Goal: Task Accomplishment & Management: Complete application form

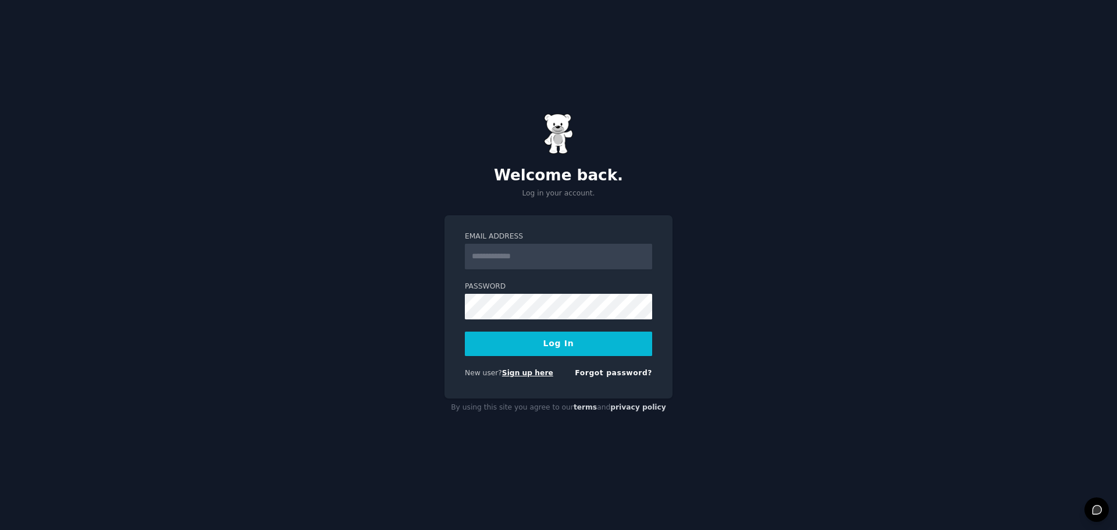
click at [520, 371] on link "Sign up here" at bounding box center [527, 373] width 51 height 8
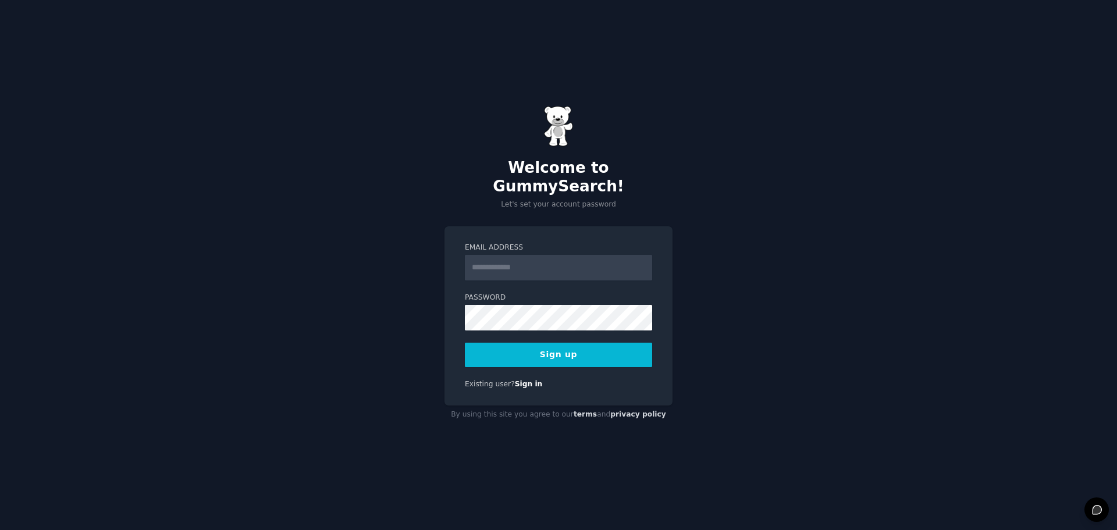
click at [556, 255] on input "Email Address" at bounding box center [558, 268] width 187 height 26
type input "**********"
click at [432, 309] on div "**********" at bounding box center [558, 265] width 1117 height 530
click at [574, 265] on input "**********" at bounding box center [558, 268] width 187 height 26
click at [530, 345] on button "Sign up" at bounding box center [558, 355] width 187 height 24
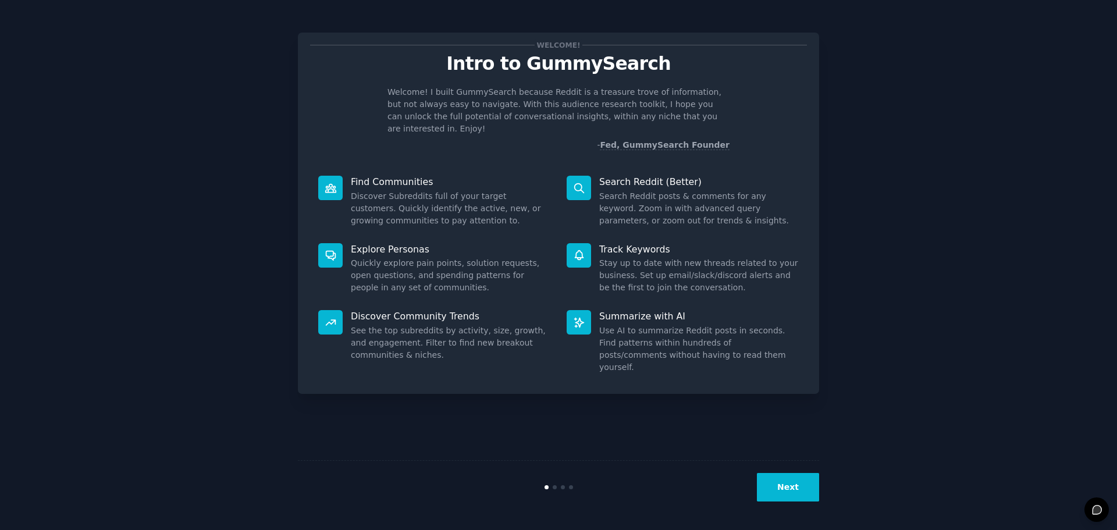
click at [776, 485] on button "Next" at bounding box center [788, 487] width 62 height 29
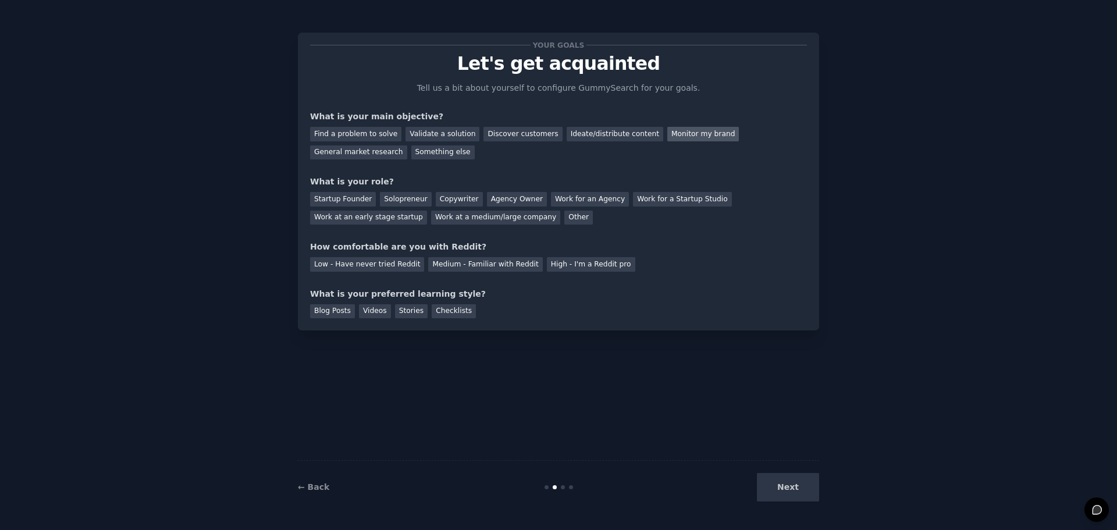
click at [668, 133] on div "Monitor my brand" at bounding box center [704, 134] width 72 height 15
click at [351, 196] on div "Startup Founder" at bounding box center [343, 199] width 66 height 15
click at [553, 268] on div "High - I'm a Reddit pro" at bounding box center [591, 264] width 88 height 15
click at [333, 316] on div "Blog Posts" at bounding box center [332, 311] width 45 height 15
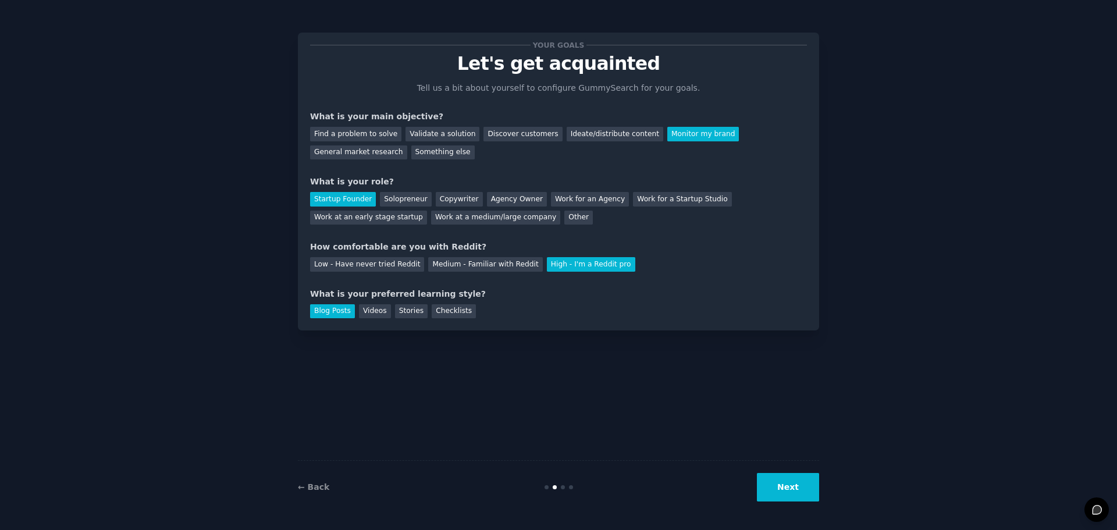
click at [773, 485] on button "Next" at bounding box center [788, 487] width 62 height 29
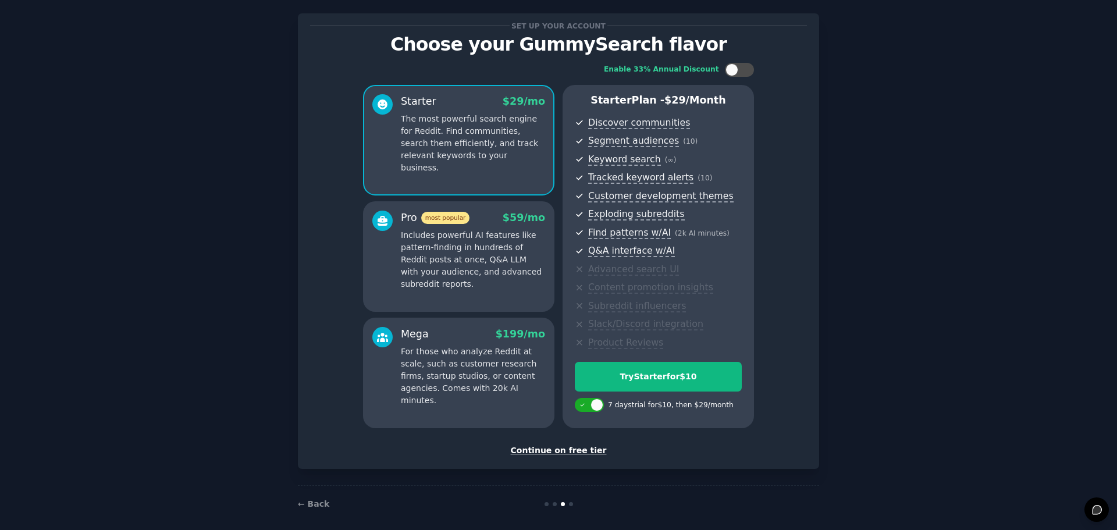
scroll to position [28, 0]
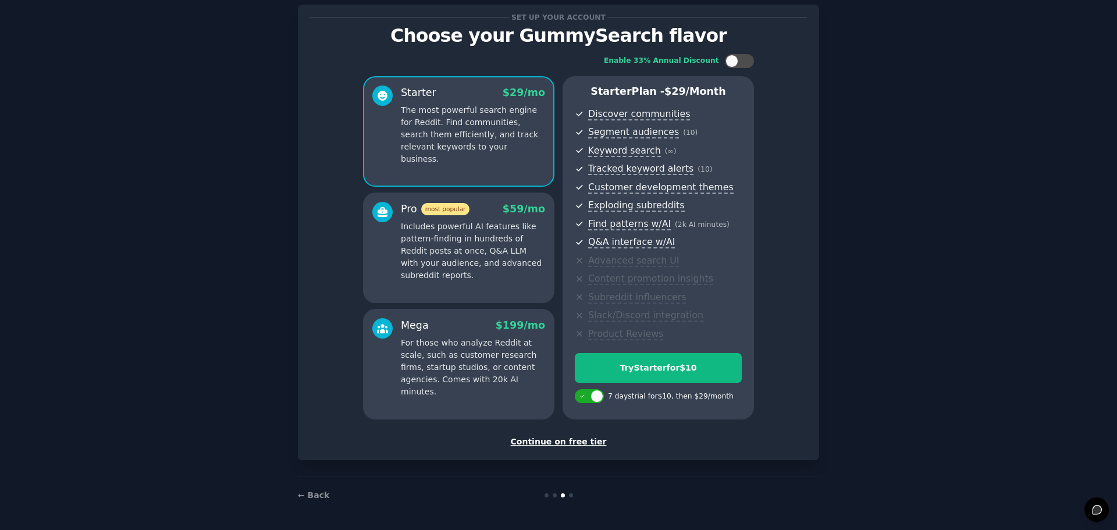
click at [584, 442] on div "Continue on free tier" at bounding box center [558, 442] width 497 height 12
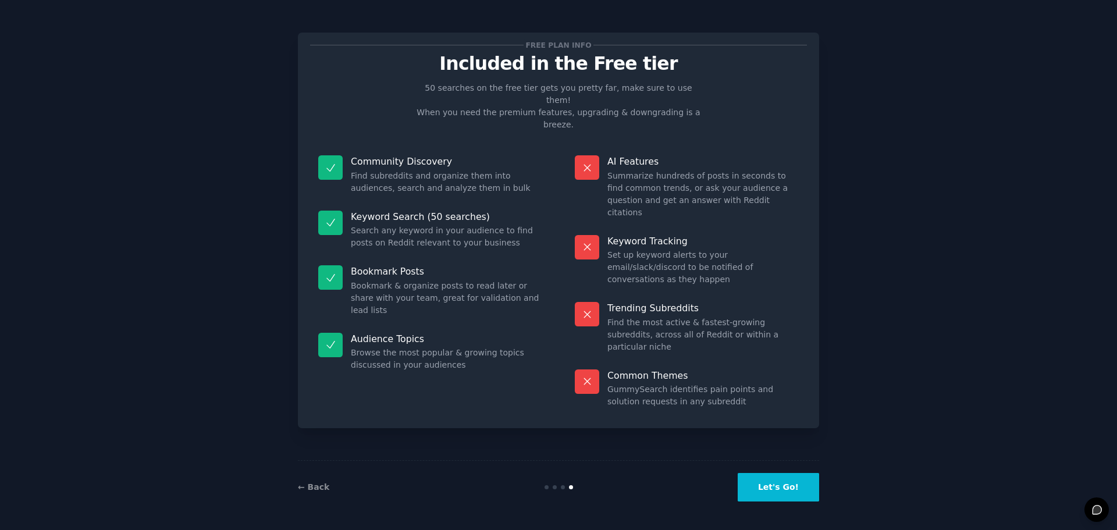
click at [791, 487] on button "Let's Go!" at bounding box center [778, 487] width 81 height 29
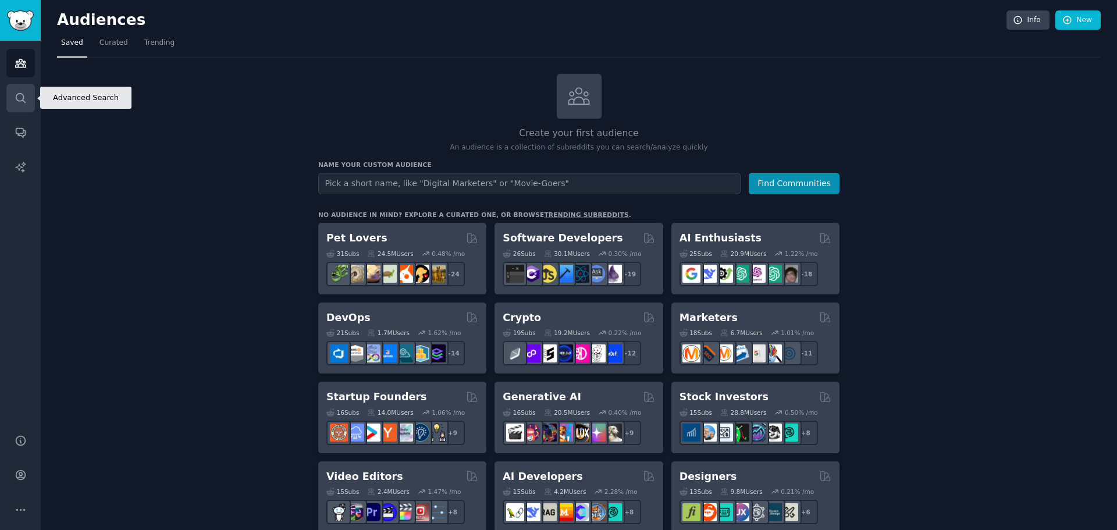
click at [24, 108] on link "Search" at bounding box center [20, 98] width 29 height 29
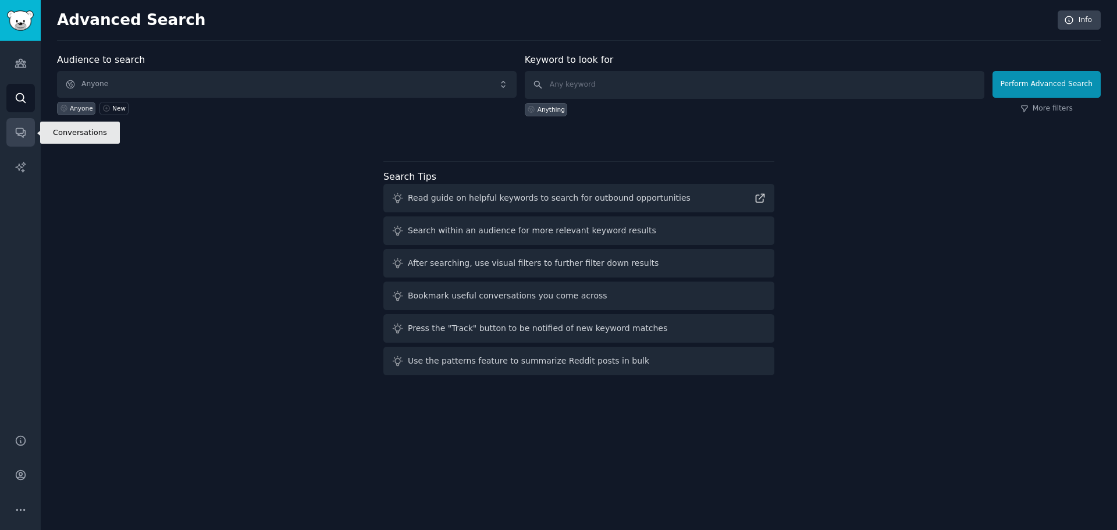
click at [21, 126] on link "Conversations" at bounding box center [20, 132] width 29 height 29
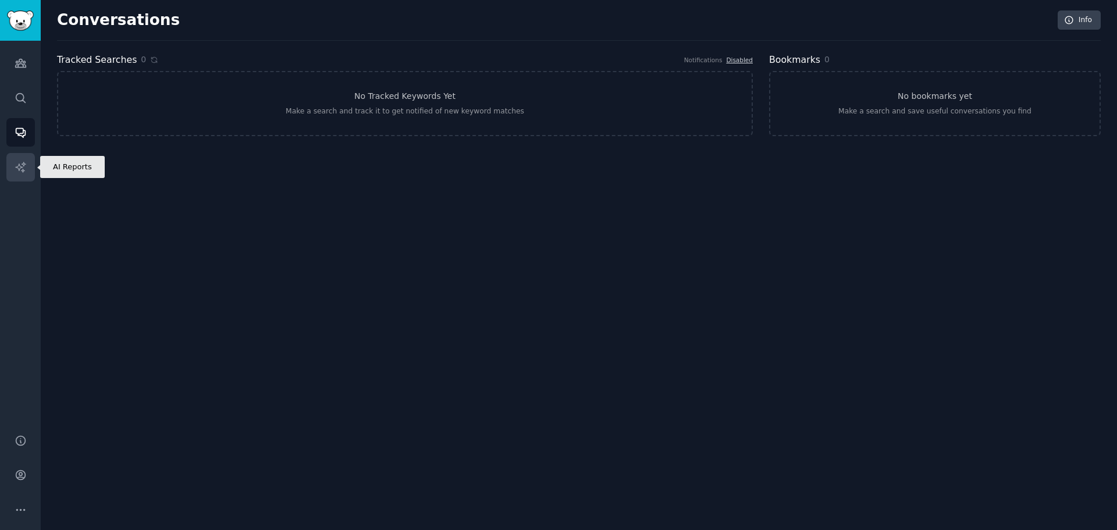
click at [22, 158] on link "AI Reports" at bounding box center [20, 167] width 29 height 29
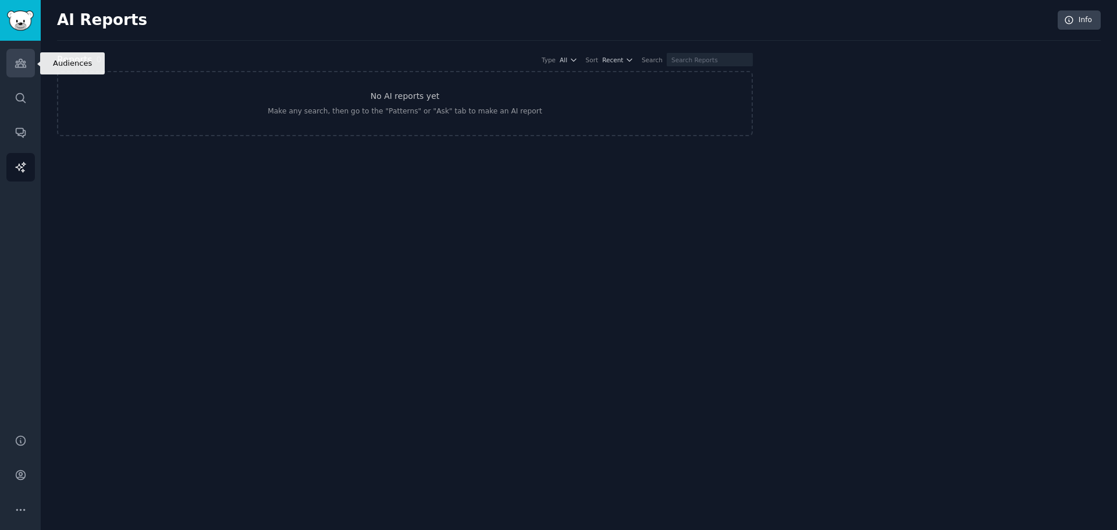
click at [27, 68] on link "Audiences" at bounding box center [20, 63] width 29 height 29
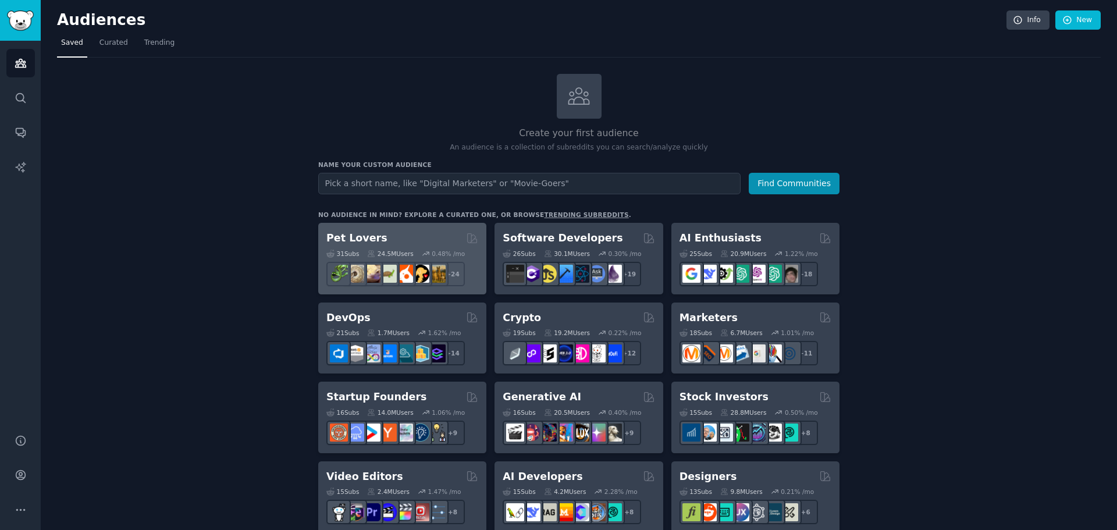
click at [341, 236] on h2 "Pet Lovers" at bounding box center [357, 238] width 61 height 15
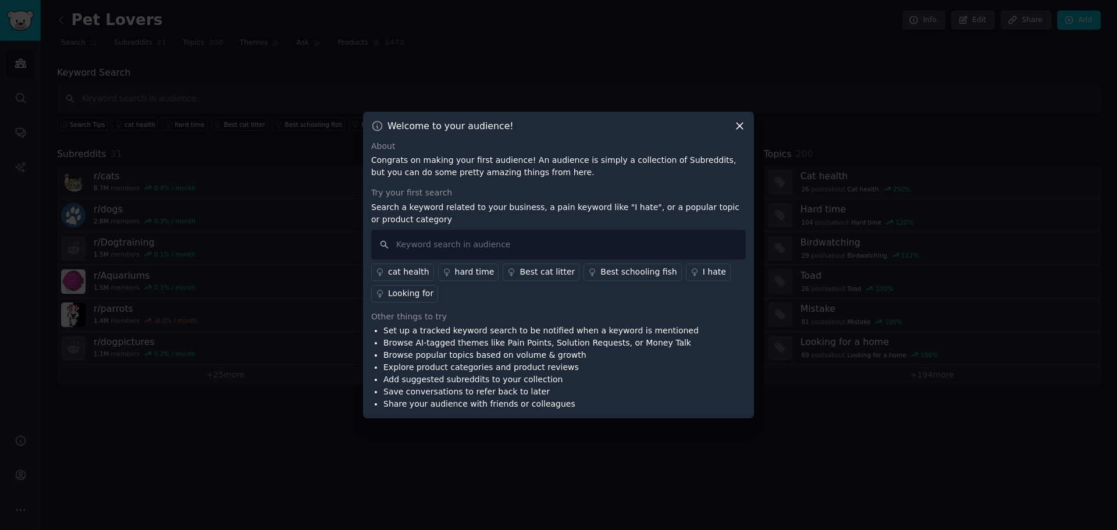
click at [747, 134] on div "Welcome to your audience! About Congrats on making your first audience! An audi…" at bounding box center [558, 265] width 391 height 307
click at [741, 122] on icon at bounding box center [740, 126] width 12 height 12
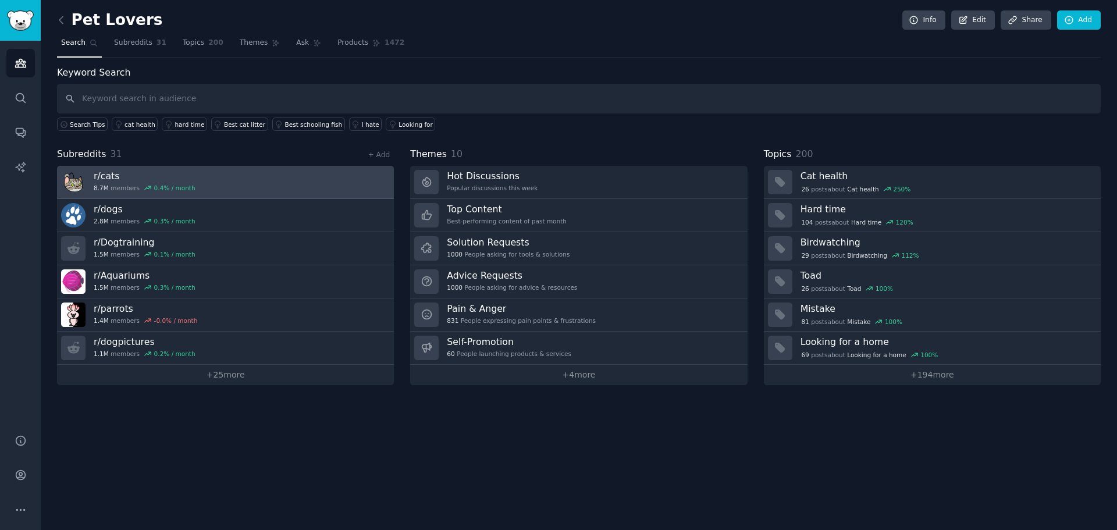
click at [104, 176] on h3 "r/ cats" at bounding box center [145, 176] width 102 height 12
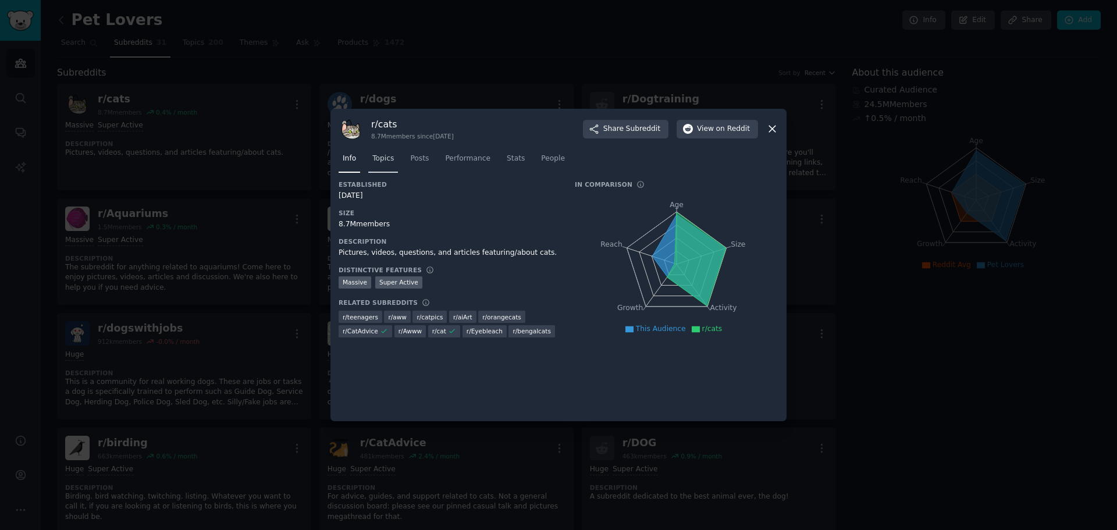
click at [381, 162] on span "Topics" at bounding box center [383, 159] width 22 height 10
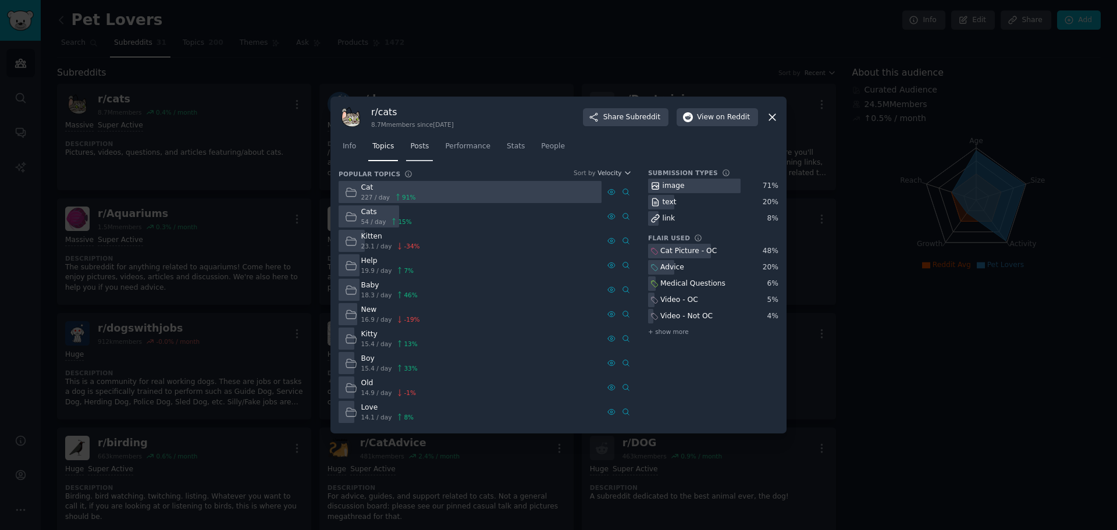
click at [420, 146] on span "Posts" at bounding box center [419, 146] width 19 height 10
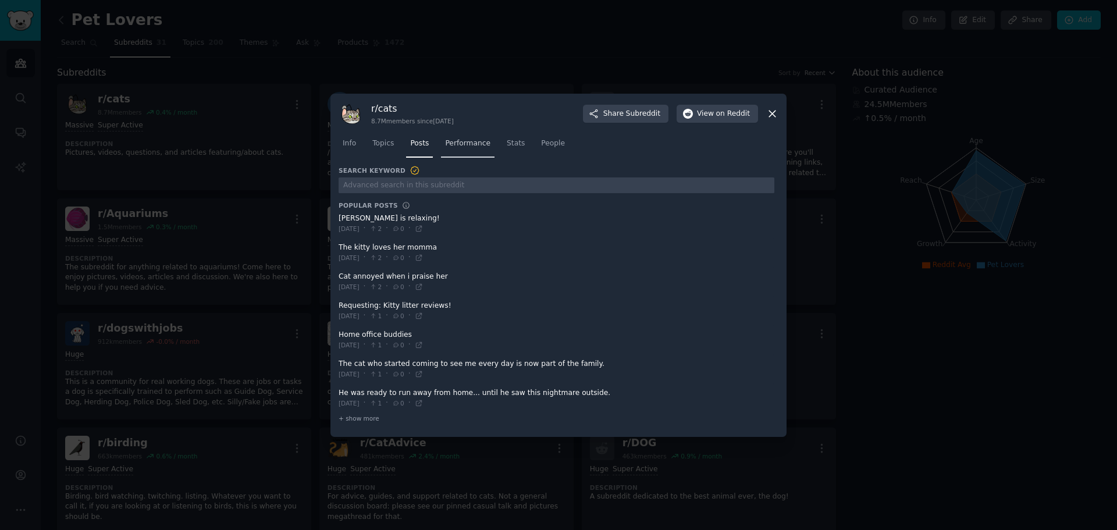
click at [459, 150] on link "Performance" at bounding box center [468, 146] width 54 height 24
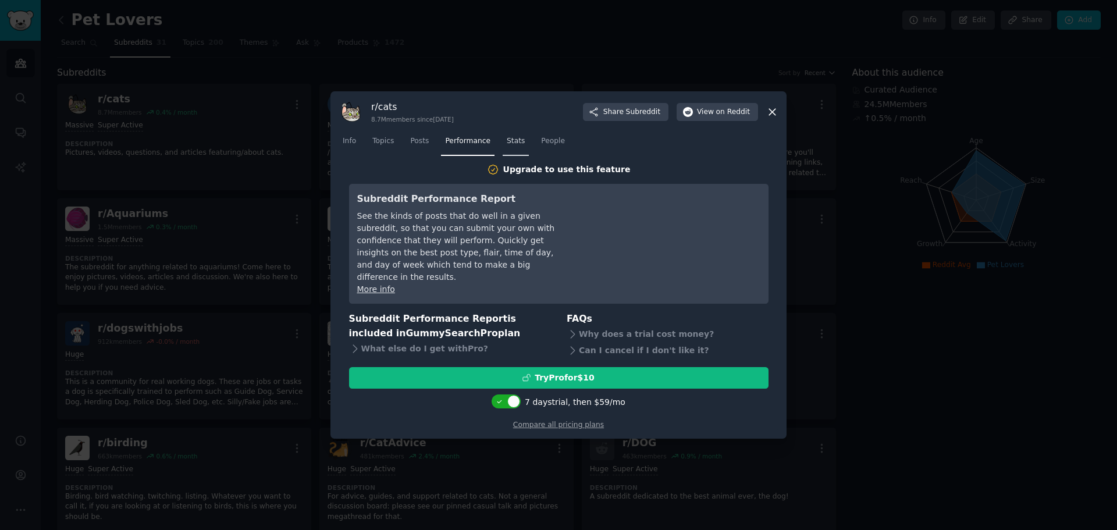
click at [514, 144] on span "Stats" at bounding box center [516, 141] width 18 height 10
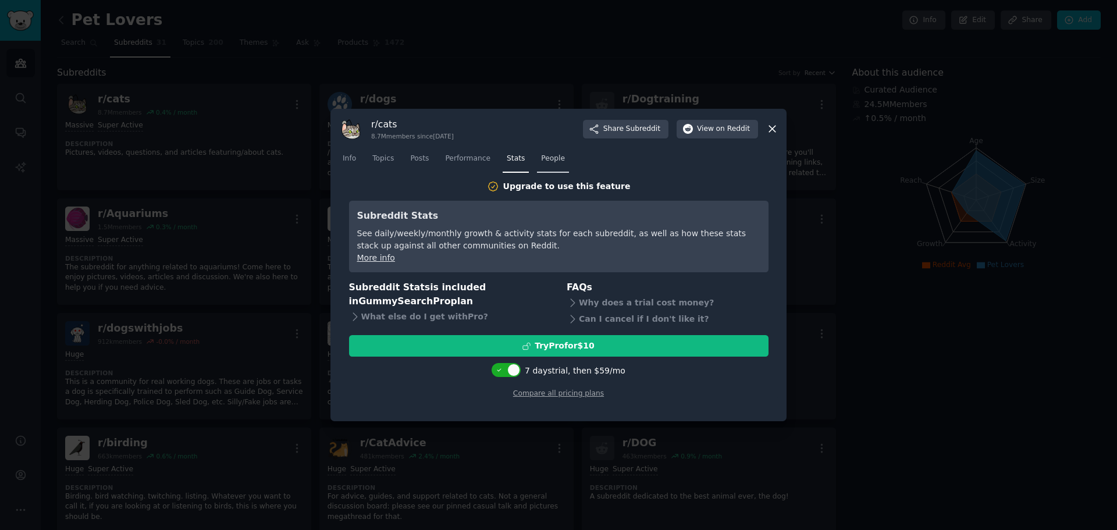
click at [542, 159] on span "People" at bounding box center [553, 159] width 24 height 10
click at [764, 128] on div "r/ cats 8.7M members since [DATE] Share Subreddit View on Reddit" at bounding box center [559, 129] width 440 height 24
click at [773, 126] on icon at bounding box center [773, 129] width 12 height 12
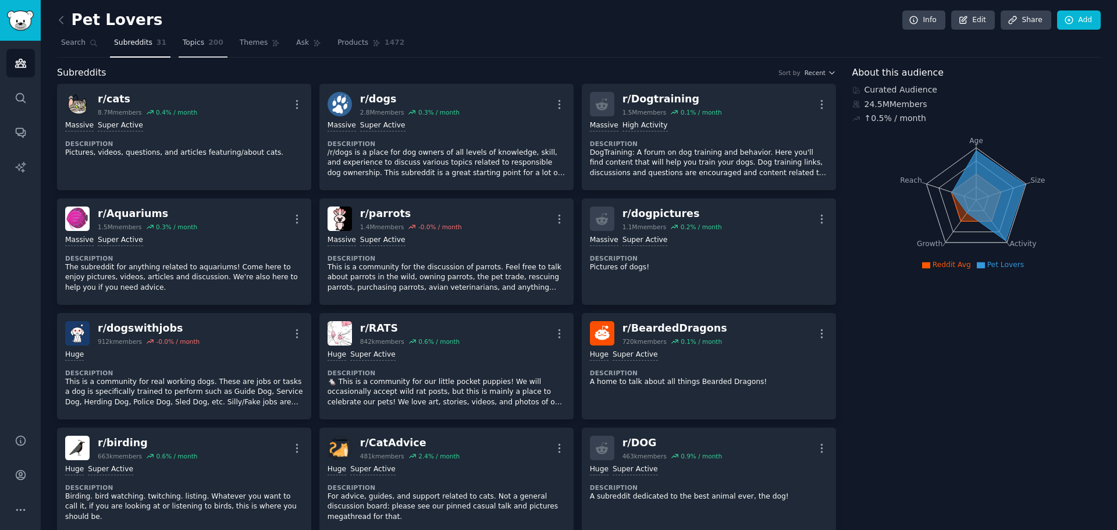
click at [190, 41] on span "Topics" at bounding box center [194, 43] width 22 height 10
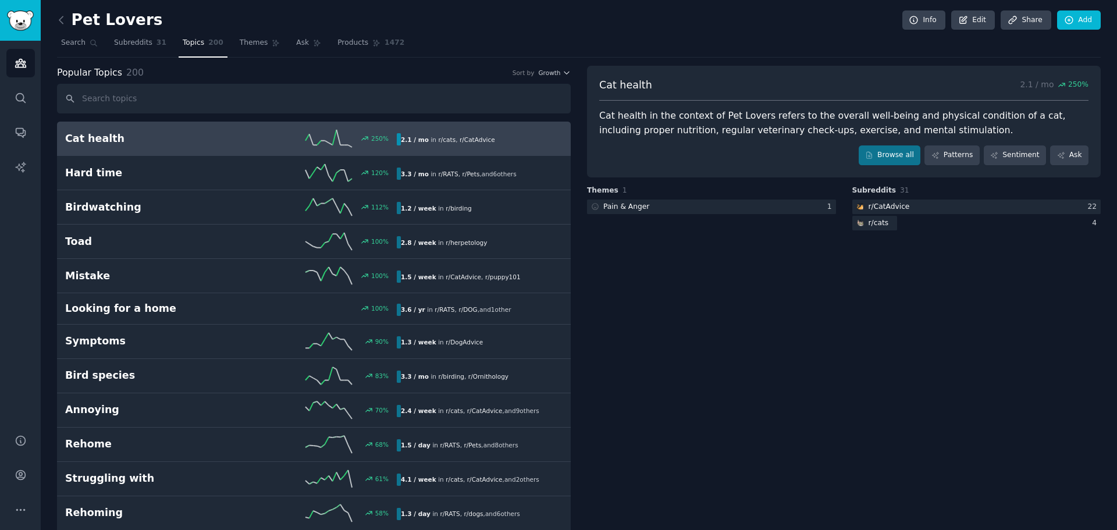
click at [260, 132] on div "250 %" at bounding box center [314, 138] width 166 height 17
drag, startPoint x: 259, startPoint y: 134, endPoint x: 180, endPoint y: 139, distance: 78.7
click at [259, 135] on div "250 %" at bounding box center [314, 138] width 166 height 17
click at [94, 140] on h2 "Cat health" at bounding box center [148, 139] width 166 height 15
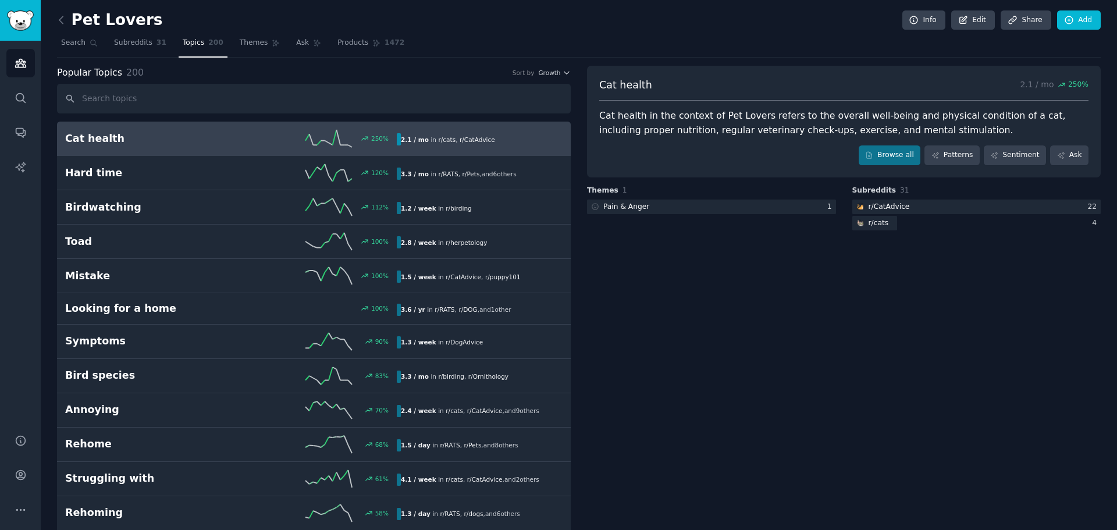
click at [94, 140] on h2 "Cat health" at bounding box center [148, 139] width 166 height 15
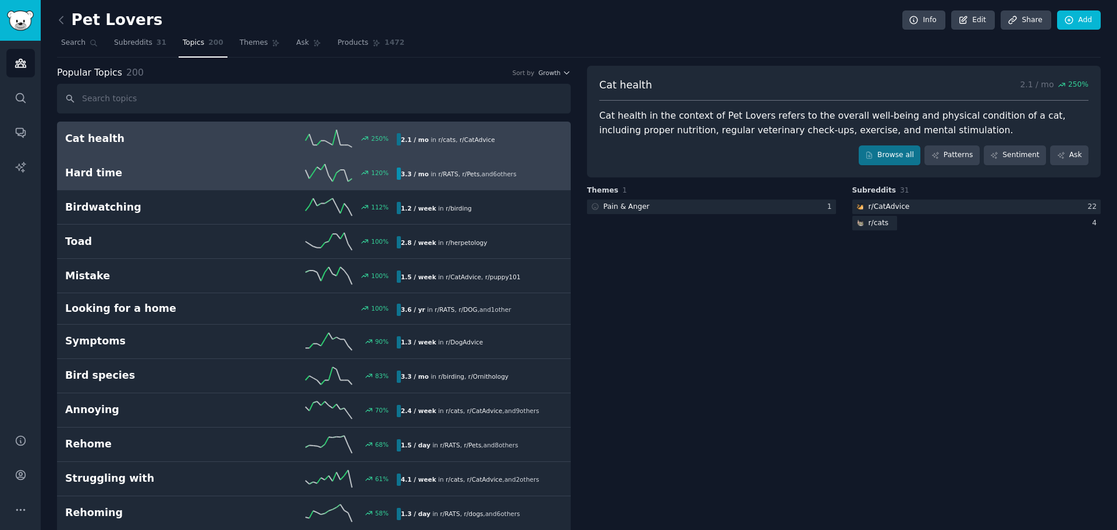
click at [107, 179] on h2 "Hard time" at bounding box center [148, 173] width 166 height 15
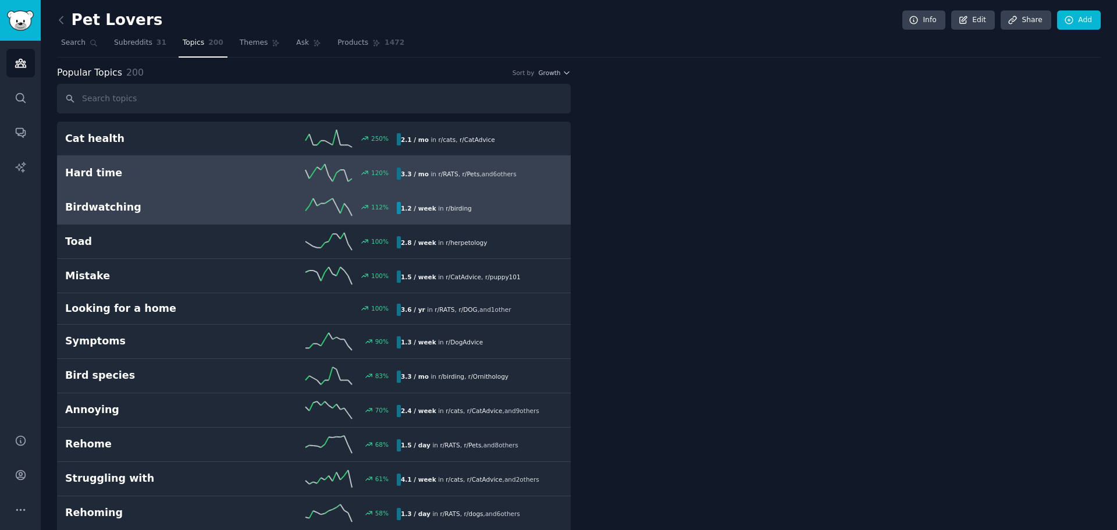
click at [108, 205] on h2 "Birdwatching" at bounding box center [148, 207] width 166 height 15
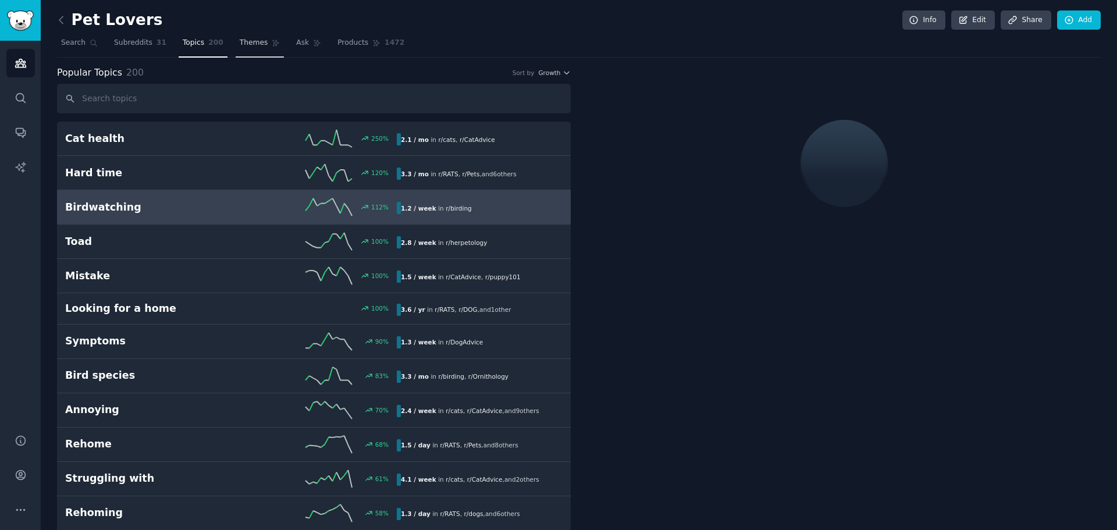
click at [247, 45] on span "Themes" at bounding box center [254, 43] width 29 height 10
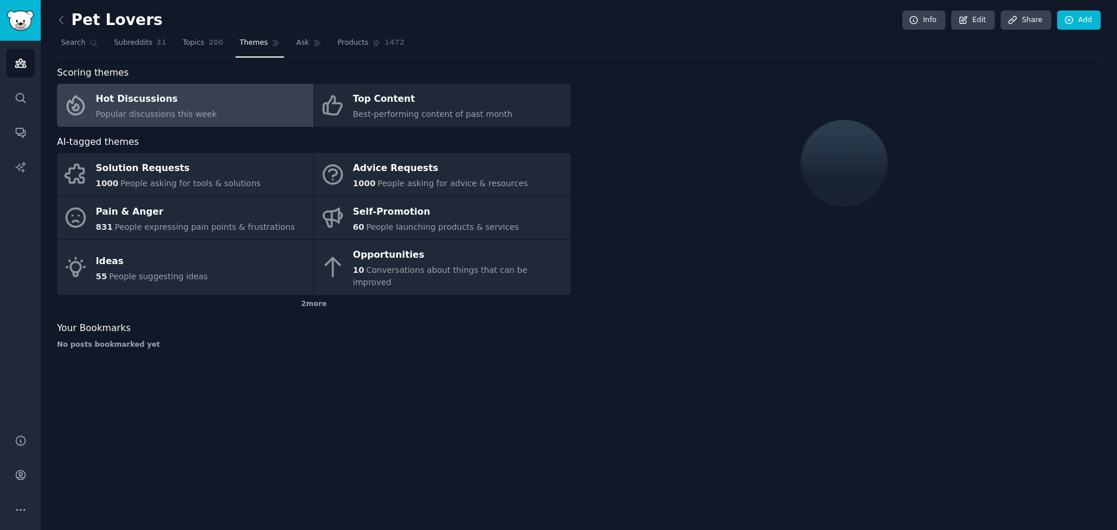
click at [190, 105] on div "Hot Discussions" at bounding box center [156, 99] width 121 height 19
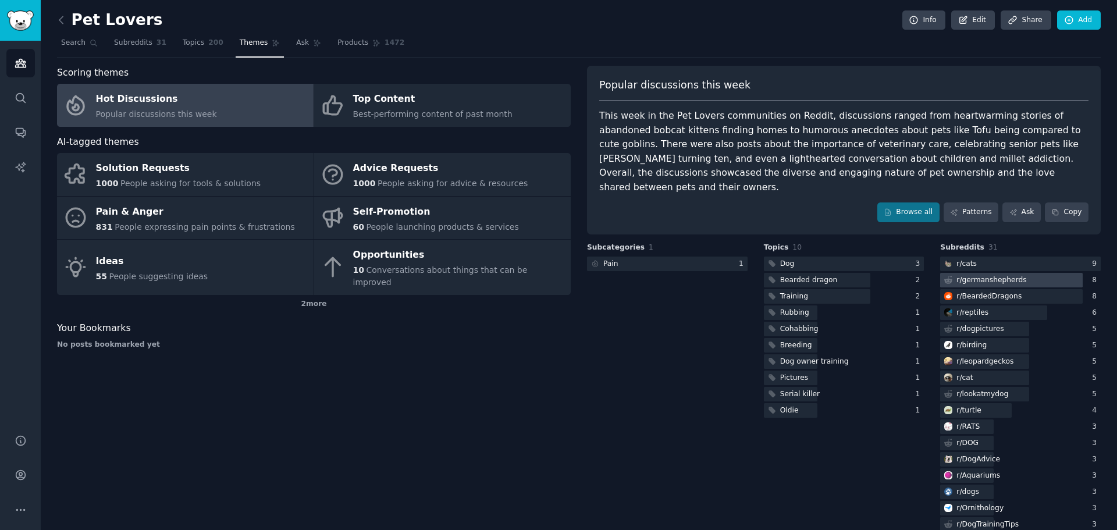
click at [991, 275] on div "r/ germanshepherds" at bounding box center [992, 280] width 70 height 10
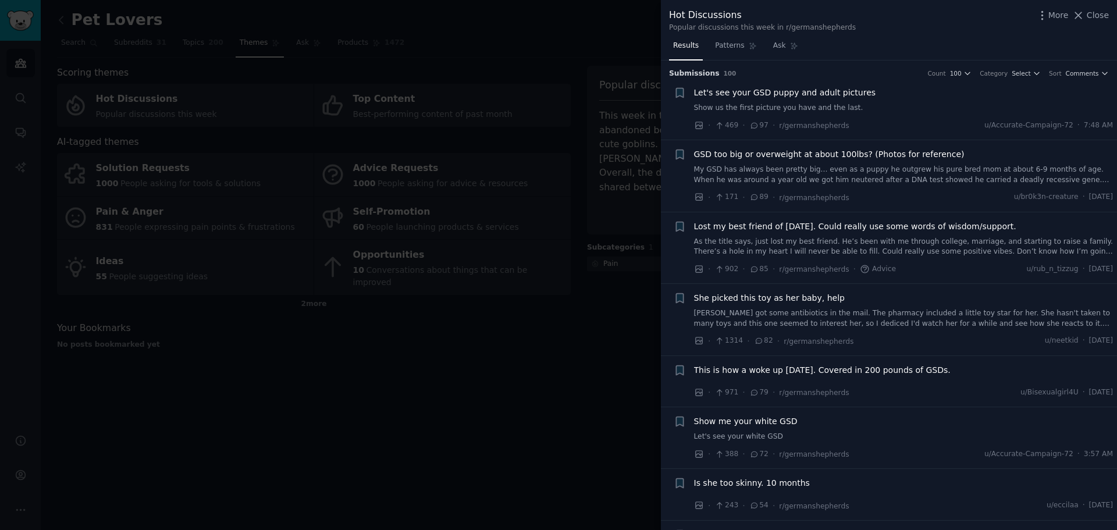
click at [452, 328] on div at bounding box center [558, 265] width 1117 height 530
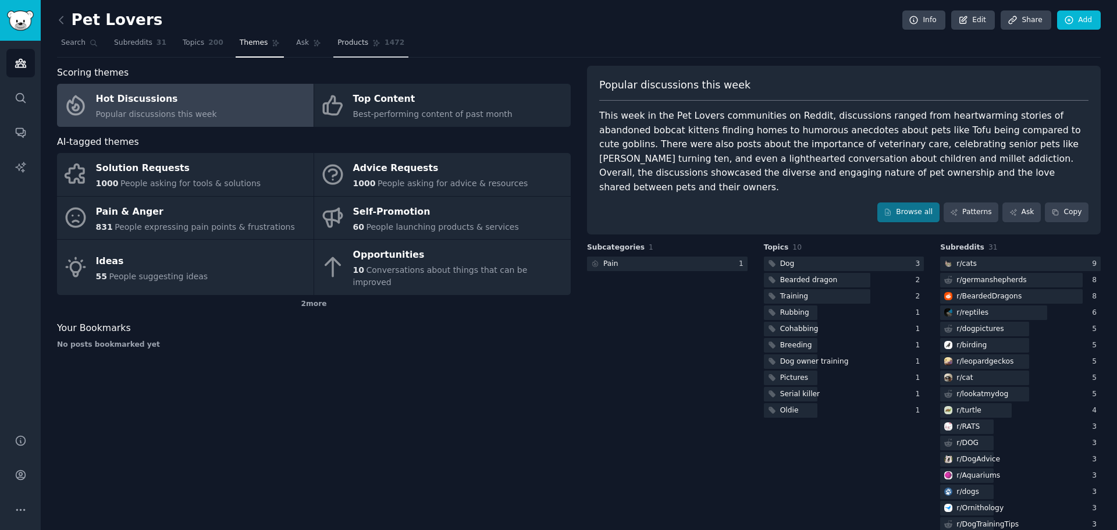
click at [372, 39] on icon at bounding box center [376, 43] width 8 height 8
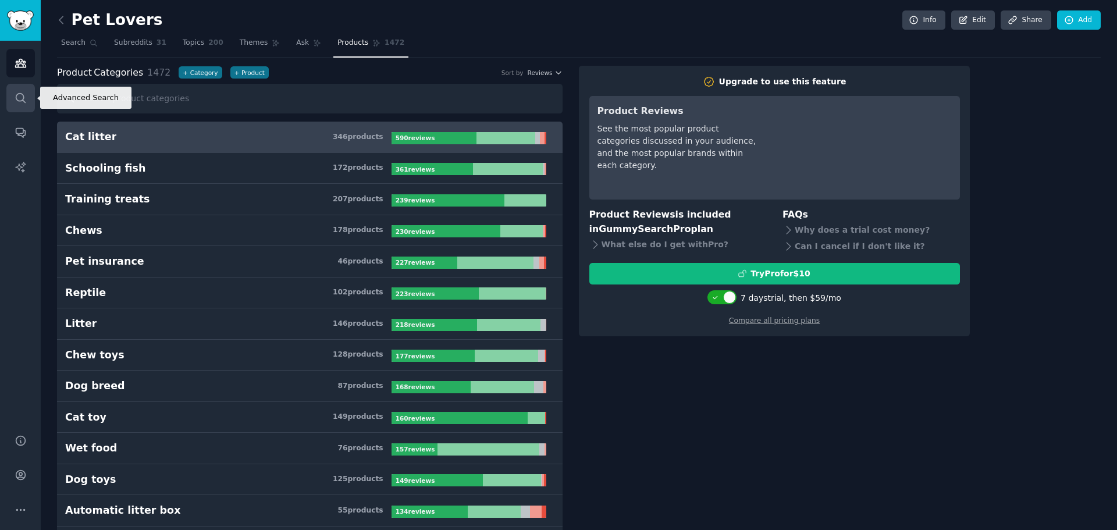
click at [15, 95] on icon "Sidebar" at bounding box center [21, 98] width 12 height 12
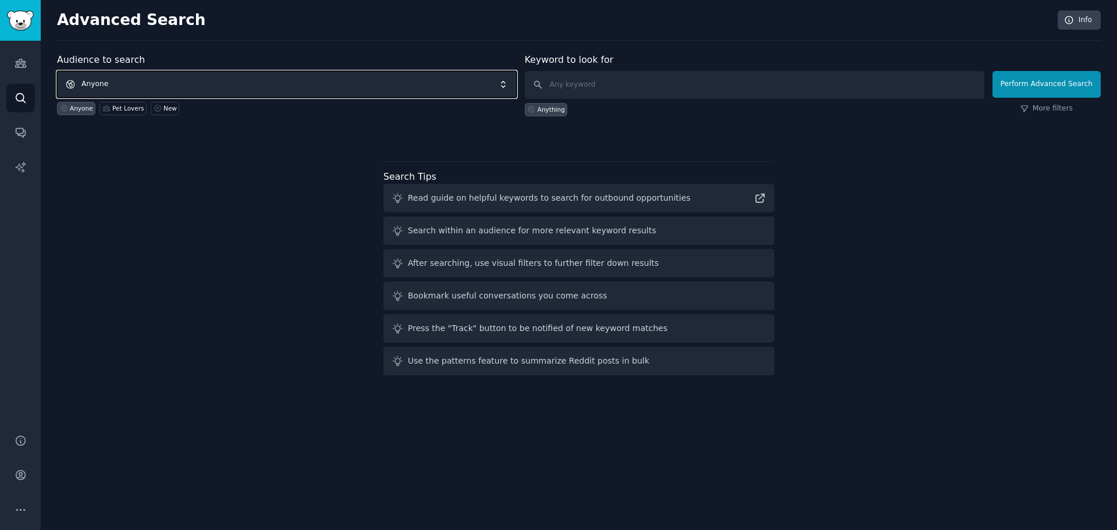
click at [237, 83] on span "Anyone" at bounding box center [287, 84] width 460 height 27
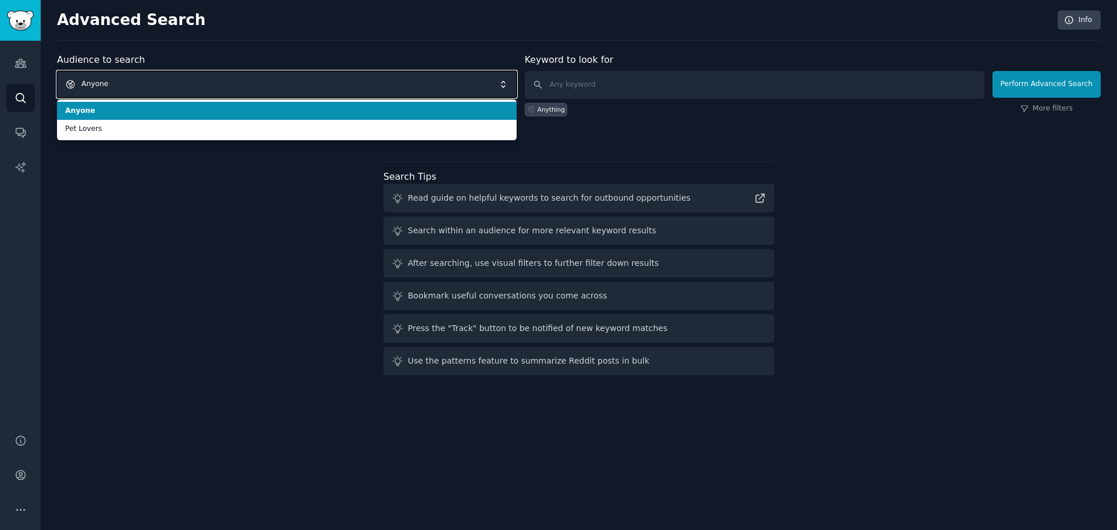
click at [193, 85] on span "Anyone" at bounding box center [287, 84] width 460 height 27
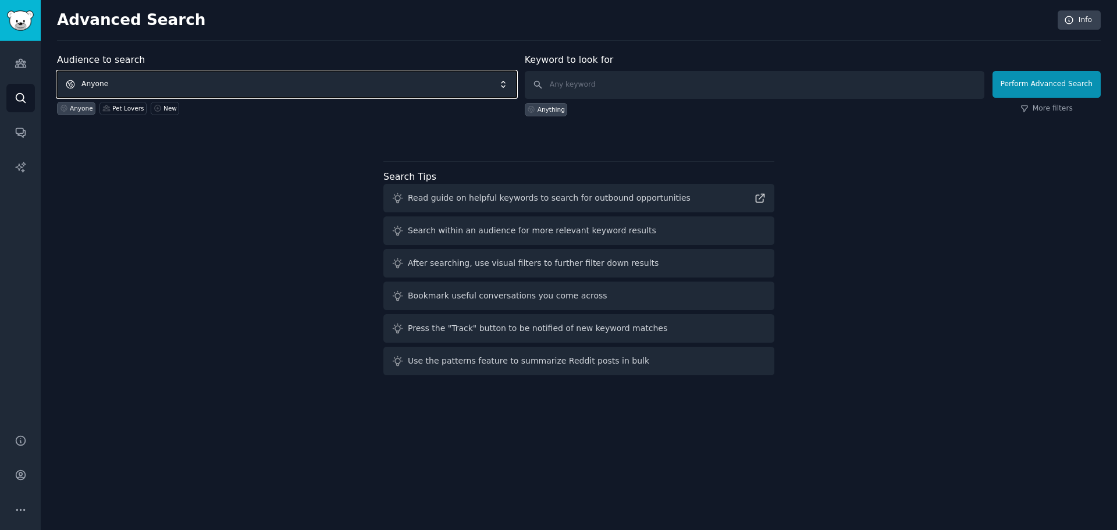
click at [150, 80] on span "Anyone" at bounding box center [287, 84] width 460 height 27
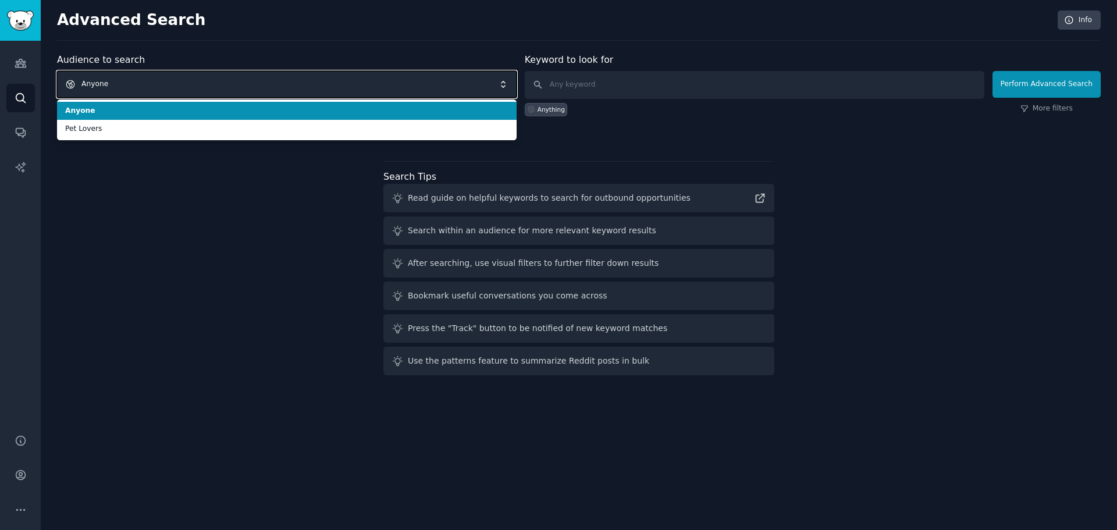
click at [150, 80] on span "Anyone" at bounding box center [287, 84] width 460 height 27
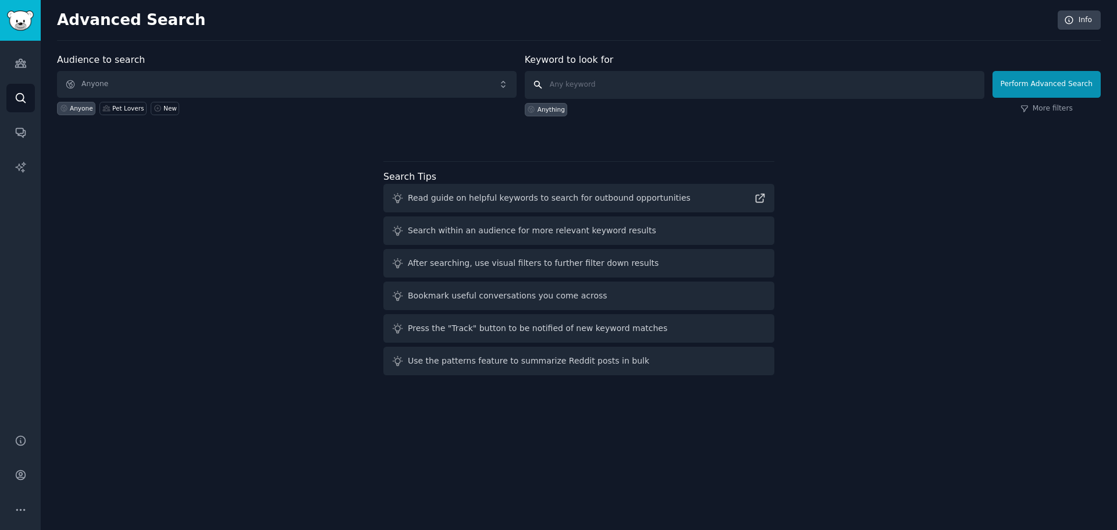
click at [578, 81] on input "text" at bounding box center [755, 85] width 460 height 28
paste input "r/funny"
type input "r/funny"
click button "Perform Advanced Search" at bounding box center [1047, 84] width 108 height 27
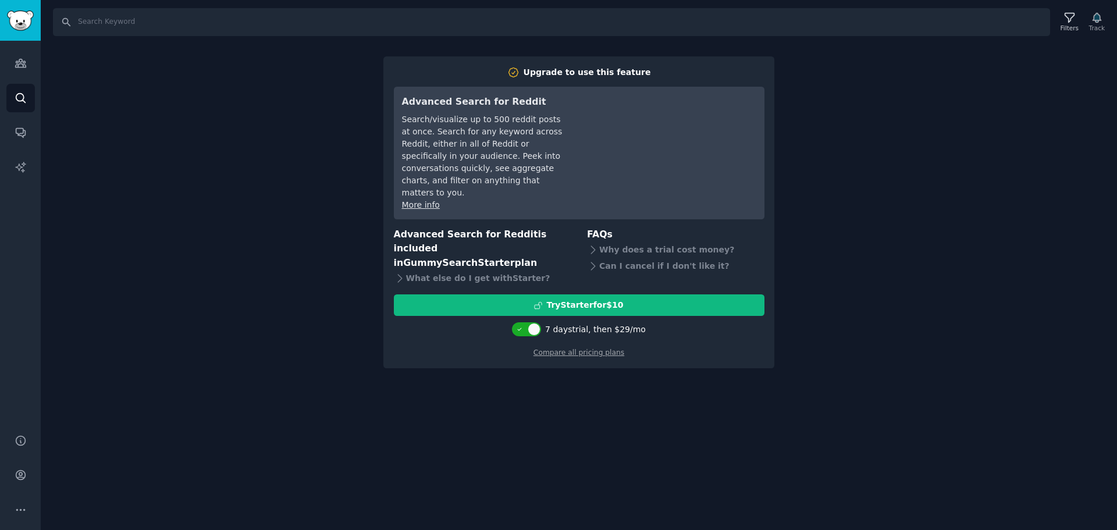
click at [314, 281] on div "Search Filters Track Upgrade to use this feature Advanced Search for Reddit Sea…" at bounding box center [579, 265] width 1077 height 530
click at [20, 169] on icon "Sidebar" at bounding box center [21, 167] width 12 height 12
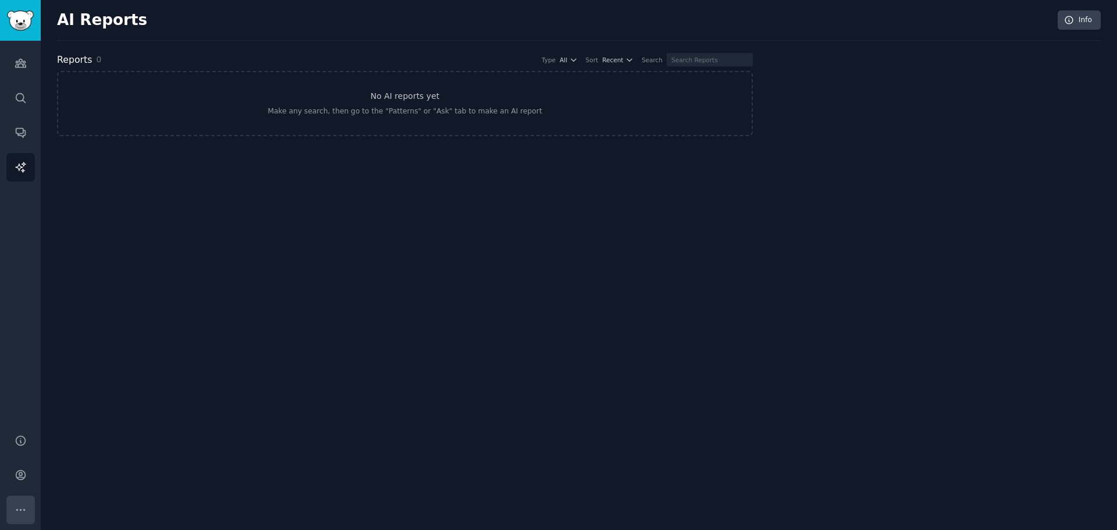
click at [19, 512] on icon "Sidebar" at bounding box center [21, 510] width 12 height 12
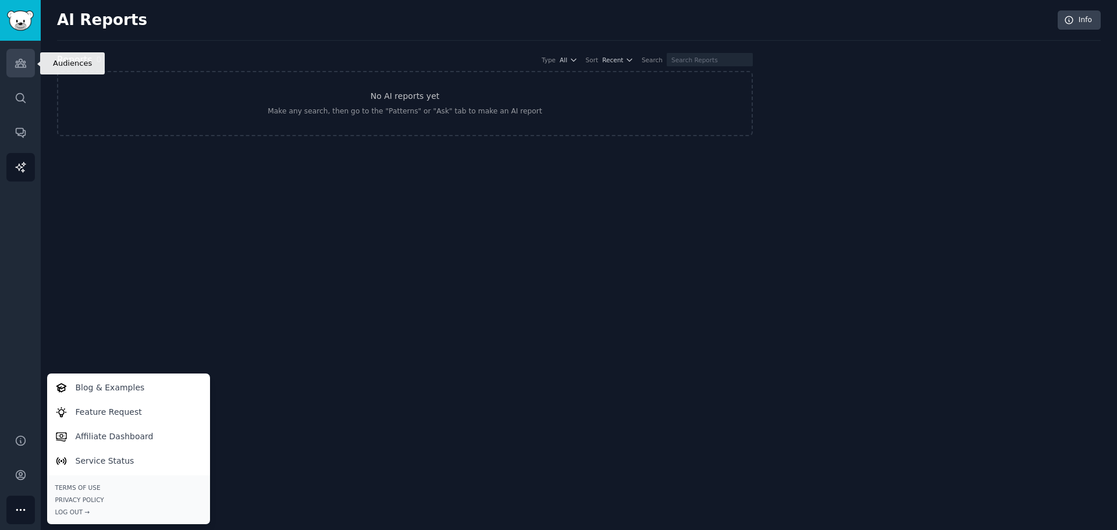
click at [32, 59] on link "Audiences" at bounding box center [20, 63] width 29 height 29
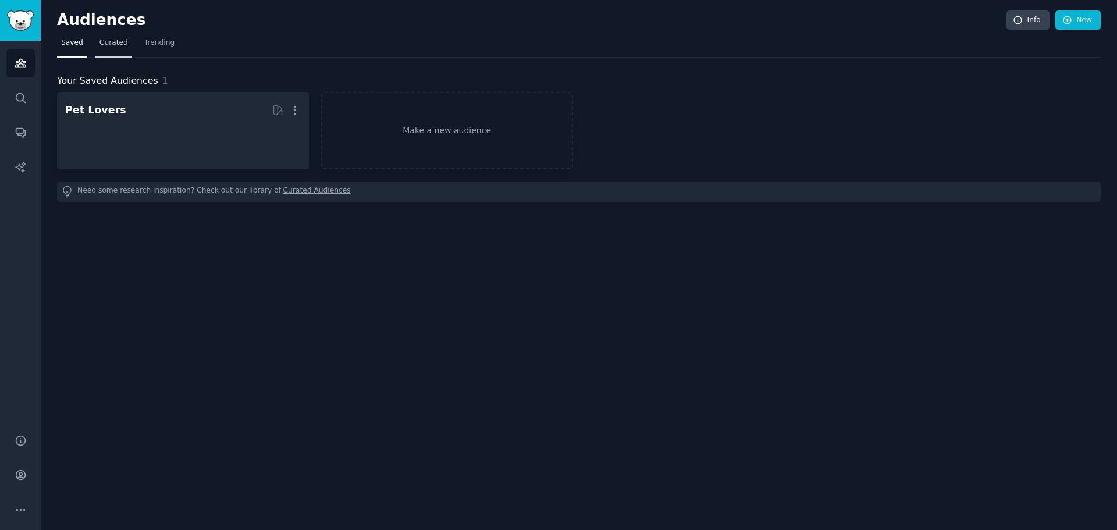
click at [103, 40] on span "Curated" at bounding box center [114, 43] width 29 height 10
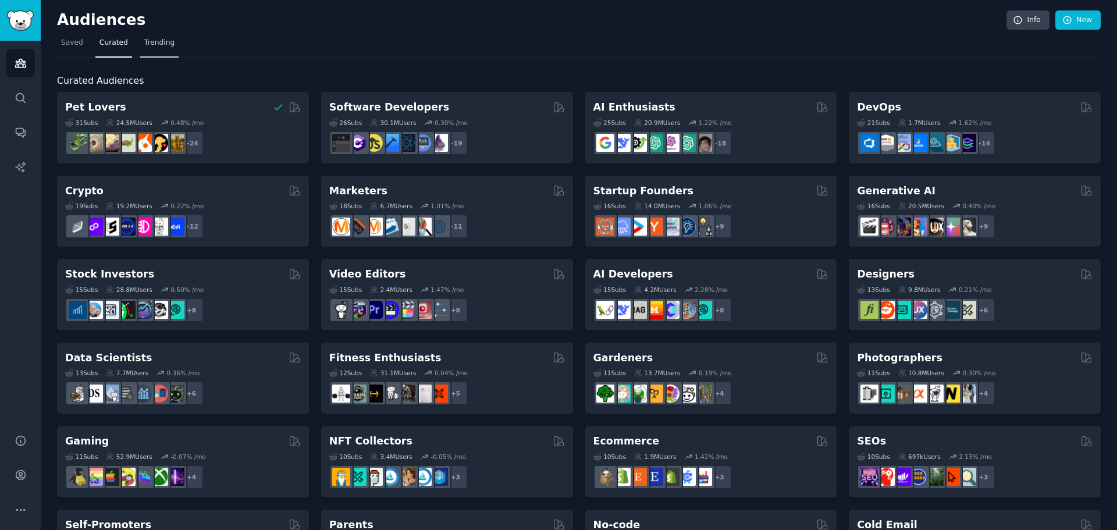
click at [158, 42] on span "Trending" at bounding box center [159, 43] width 30 height 10
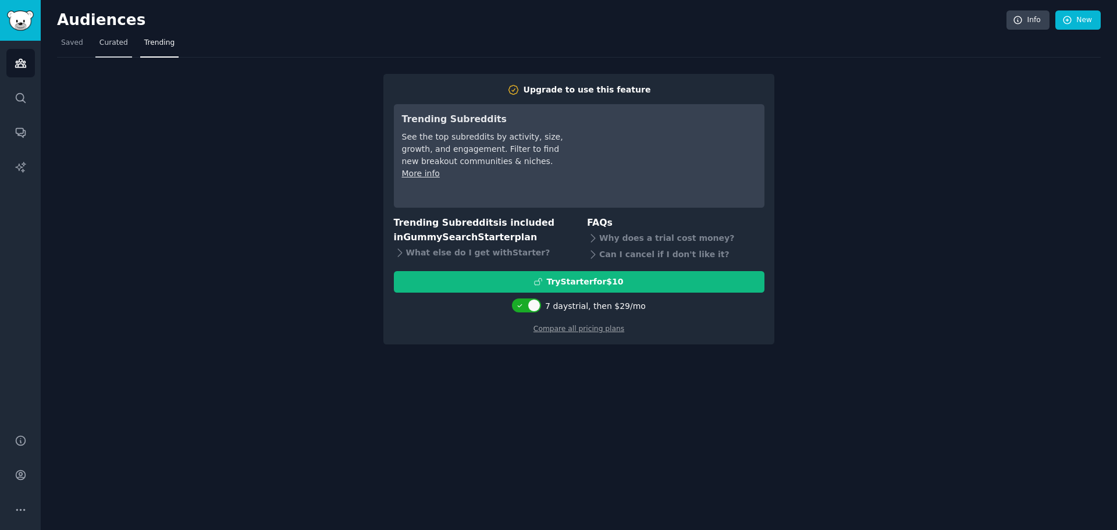
click at [100, 42] on span "Curated" at bounding box center [114, 43] width 29 height 10
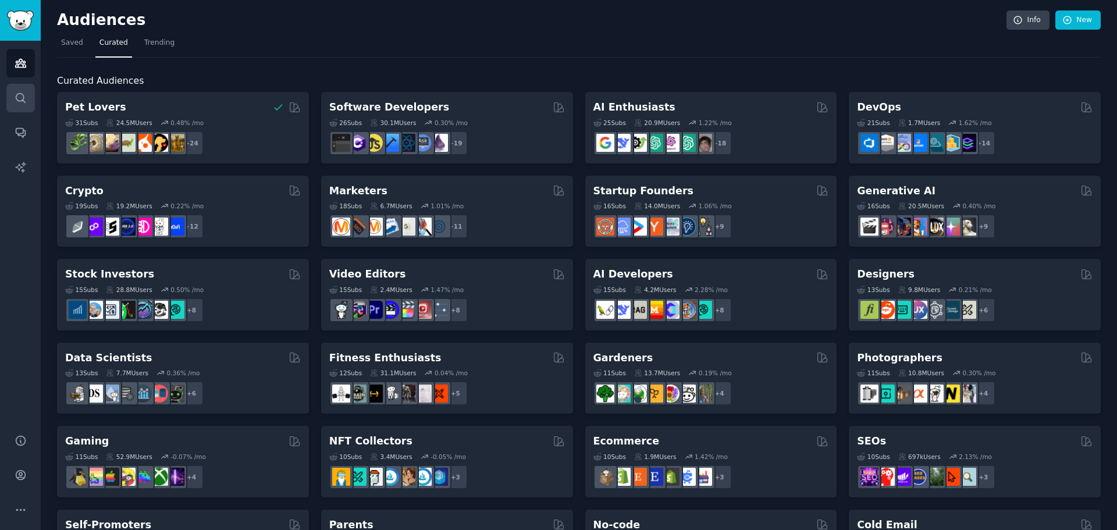
click at [19, 88] on link "Search" at bounding box center [20, 98] width 29 height 29
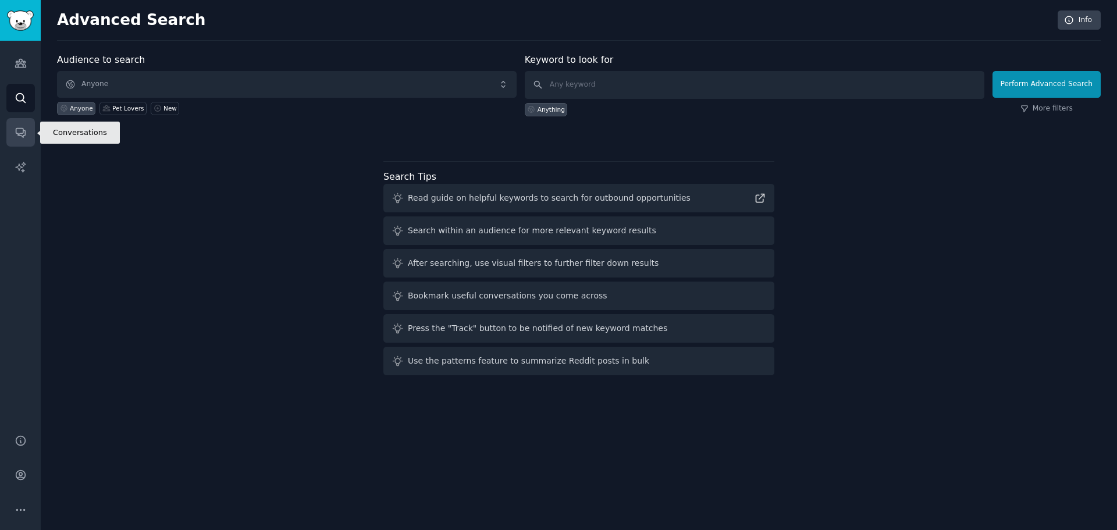
click at [13, 142] on link "Conversations" at bounding box center [20, 132] width 29 height 29
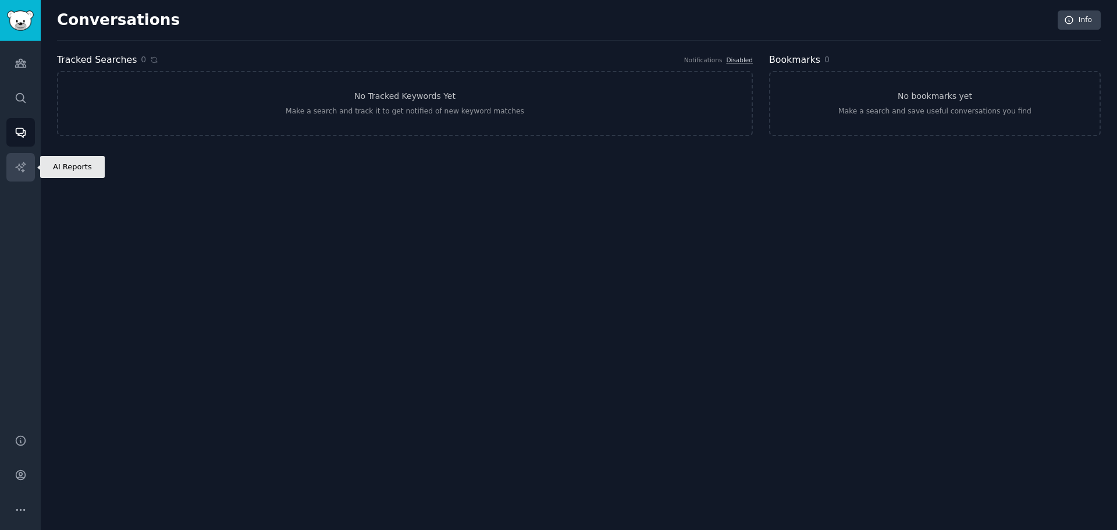
click at [26, 159] on link "AI Reports" at bounding box center [20, 167] width 29 height 29
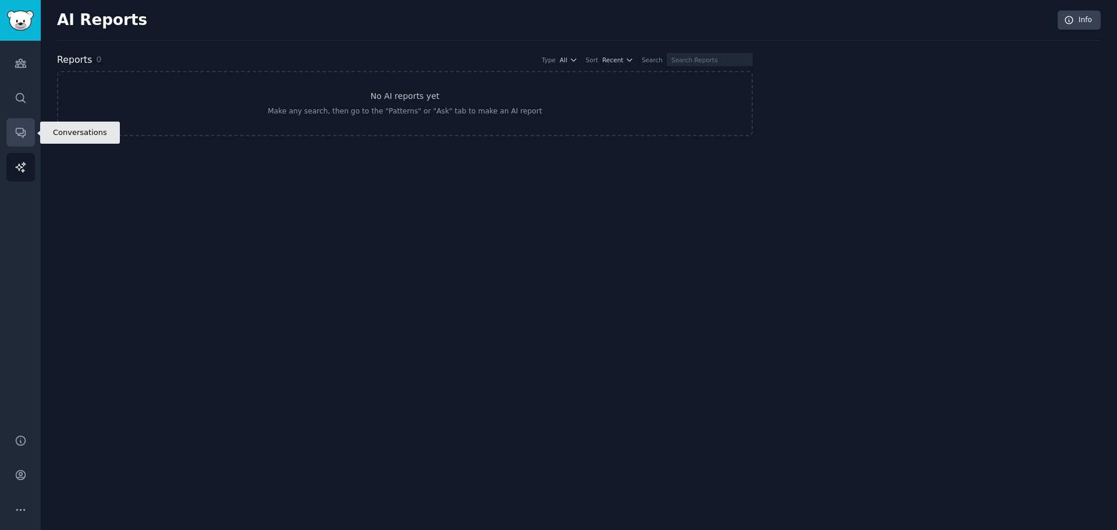
click at [26, 135] on icon "Sidebar" at bounding box center [21, 132] width 12 height 12
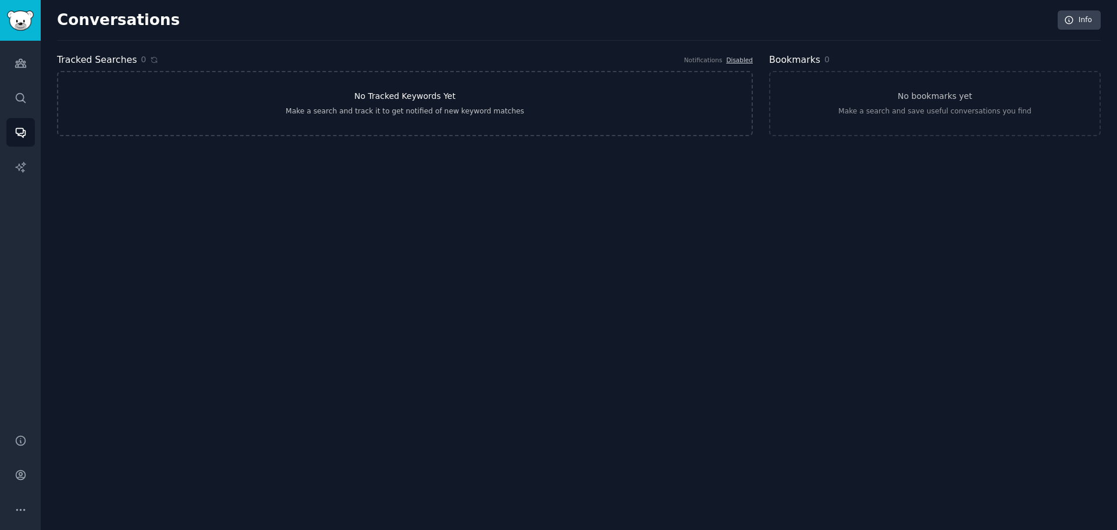
click at [395, 107] on div "Make a search and track it to get notified of new keyword matches" at bounding box center [405, 112] width 239 height 10
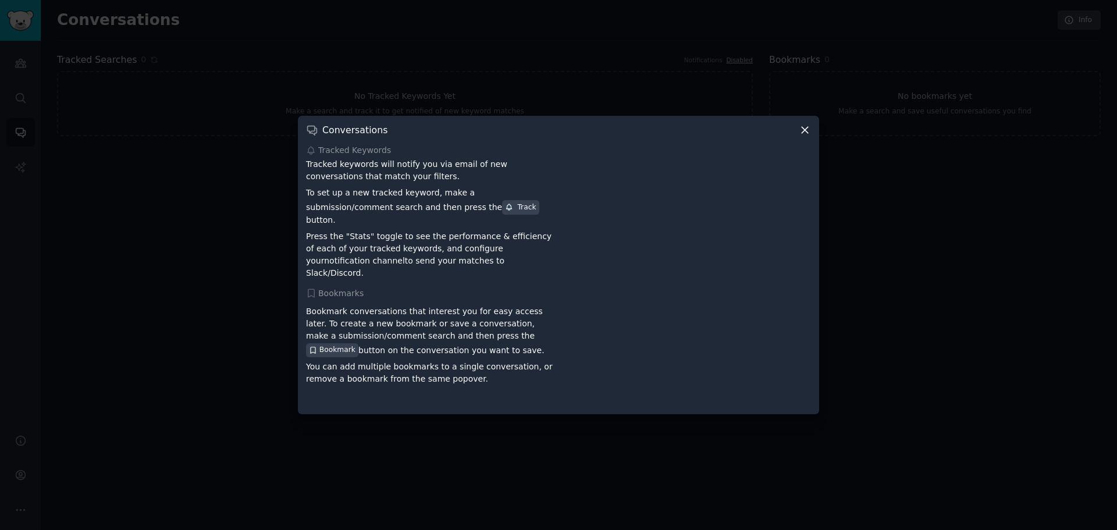
click at [809, 136] on icon at bounding box center [805, 130] width 12 height 12
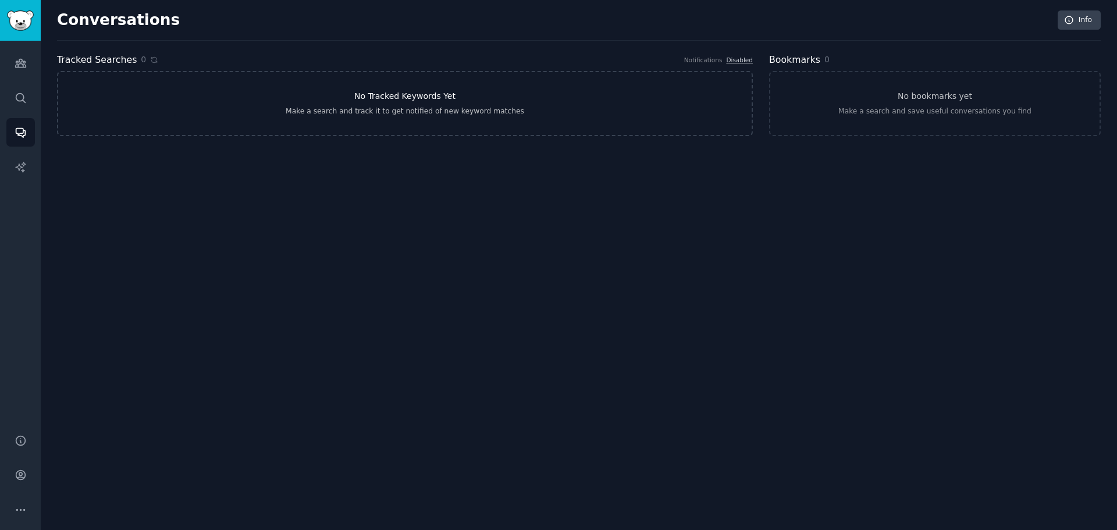
click at [378, 118] on link "No Tracked Keywords Yet Make a search and track it to get notified of new keywo…" at bounding box center [405, 103] width 696 height 65
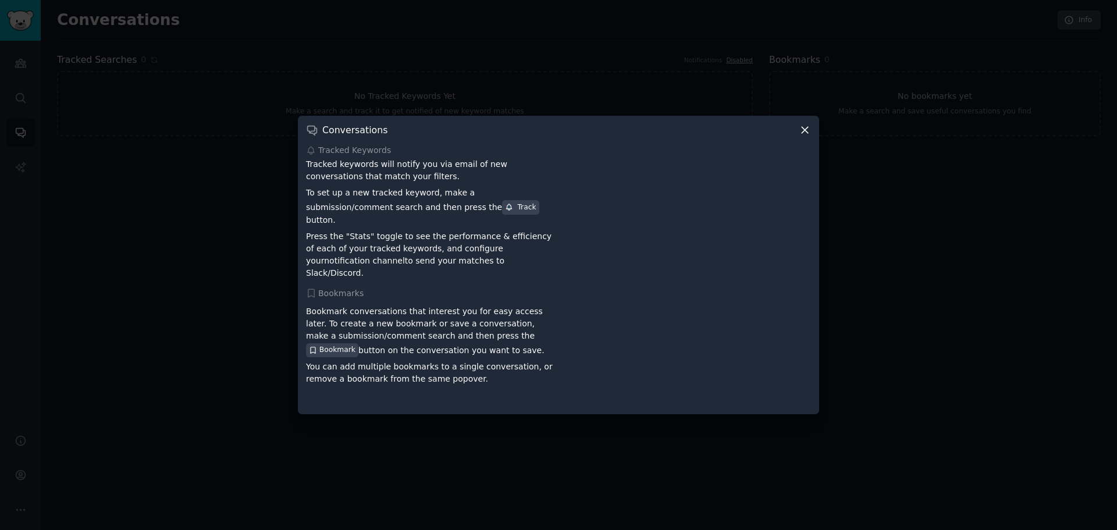
click at [396, 133] on div "Conversations" at bounding box center [558, 130] width 505 height 12
click at [815, 145] on div "Conversations Tracked Keywords Tracked keywords will notify you via email of ne…" at bounding box center [558, 265] width 521 height 299
click at [811, 143] on div "Conversations Tracked Keywords Tracked keywords will notify you via email of ne…" at bounding box center [558, 265] width 521 height 299
click at [810, 141] on div "Conversations Tracked Keywords Tracked keywords will notify you via email of ne…" at bounding box center [558, 265] width 521 height 299
click at [808, 146] on div "Conversations Tracked Keywords Tracked keywords will notify you via email of ne…" at bounding box center [558, 265] width 521 height 299
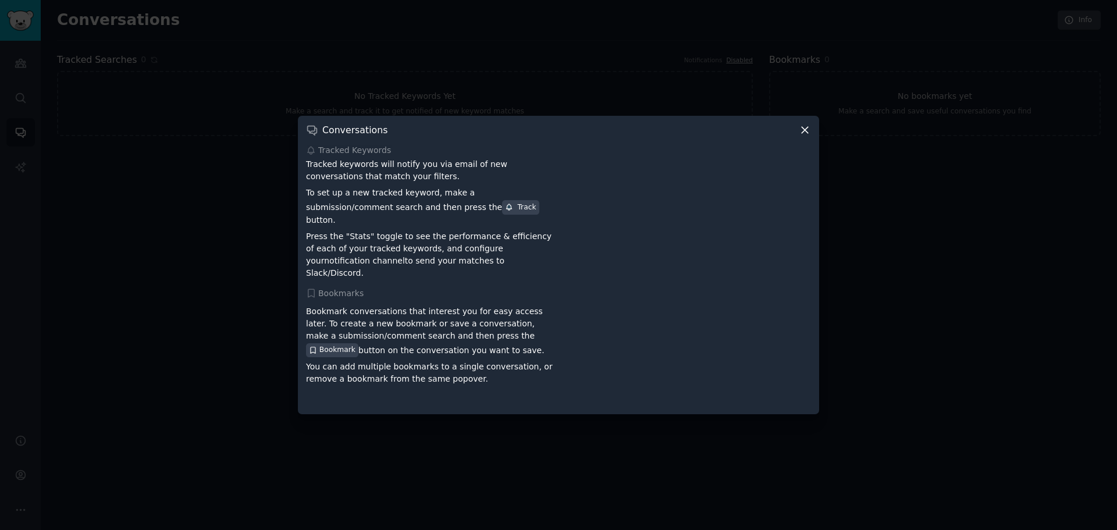
click at [807, 136] on icon at bounding box center [805, 130] width 12 height 12
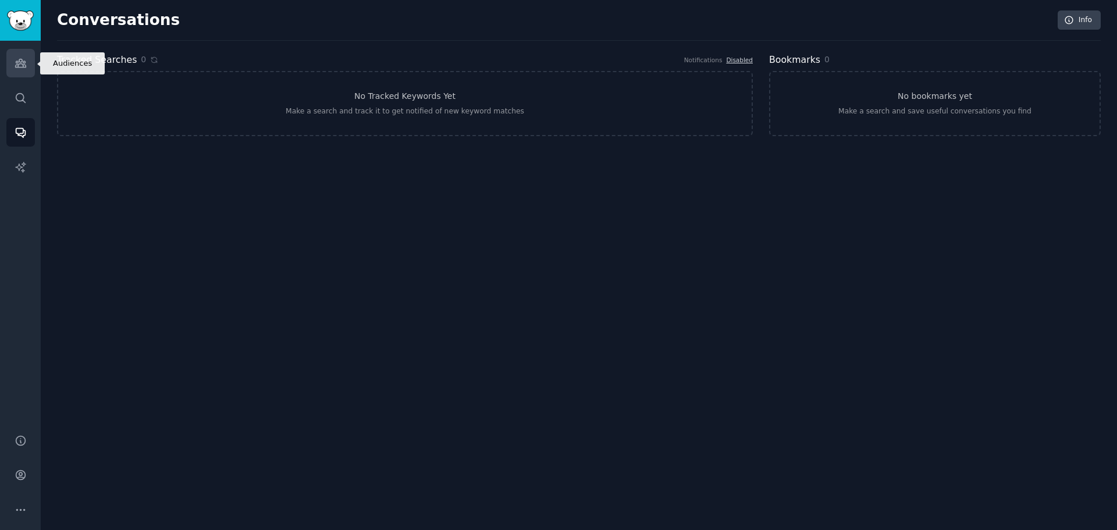
click at [29, 63] on link "Audiences" at bounding box center [20, 63] width 29 height 29
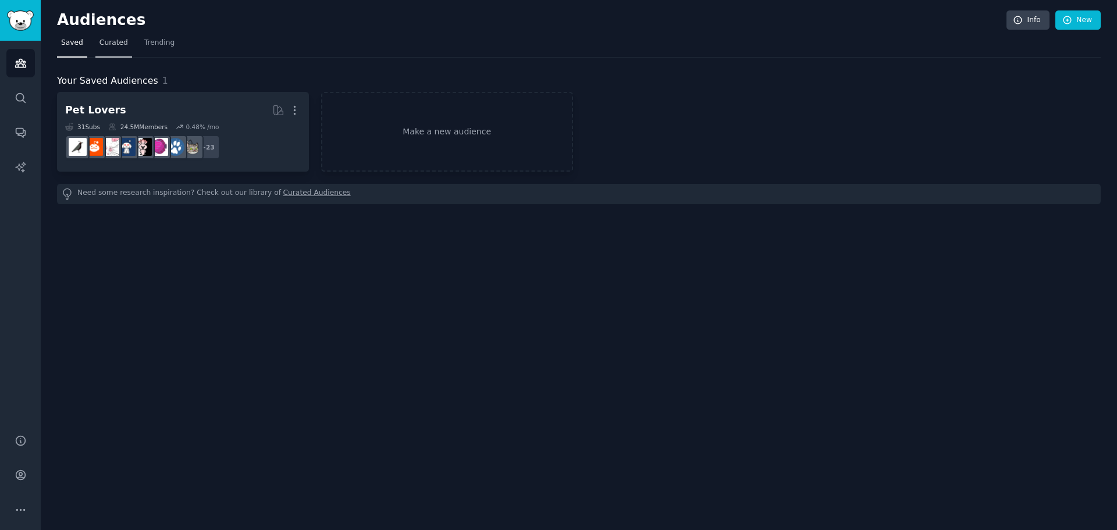
click at [120, 42] on span "Curated" at bounding box center [114, 43] width 29 height 10
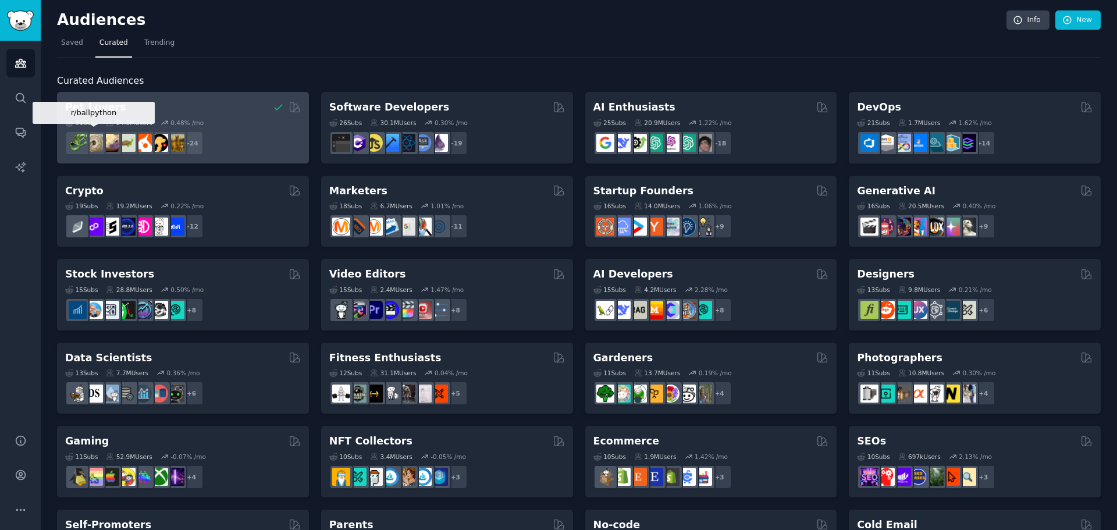
click at [98, 138] on img at bounding box center [94, 143] width 18 height 18
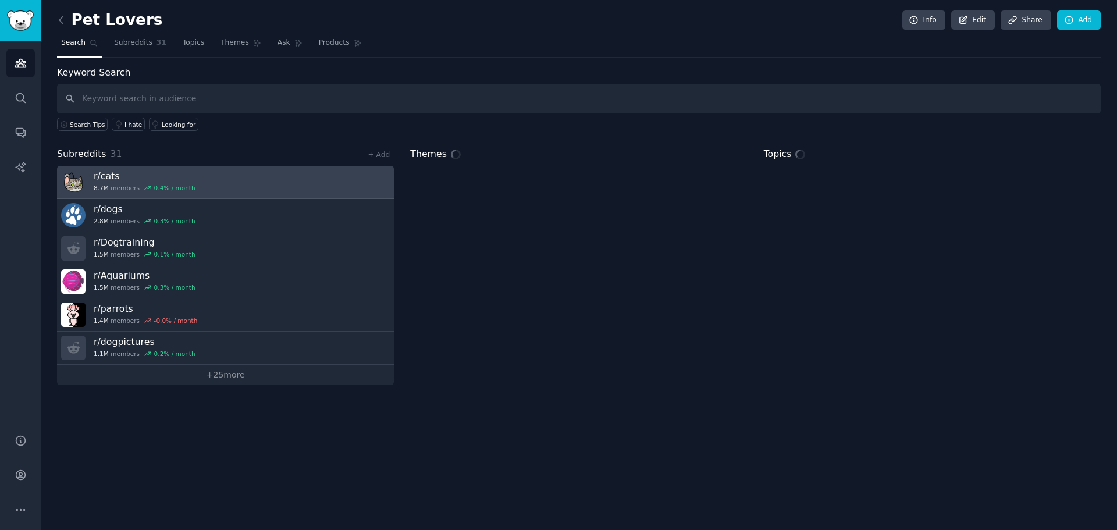
click at [101, 179] on h3 "r/ cats" at bounding box center [145, 176] width 102 height 12
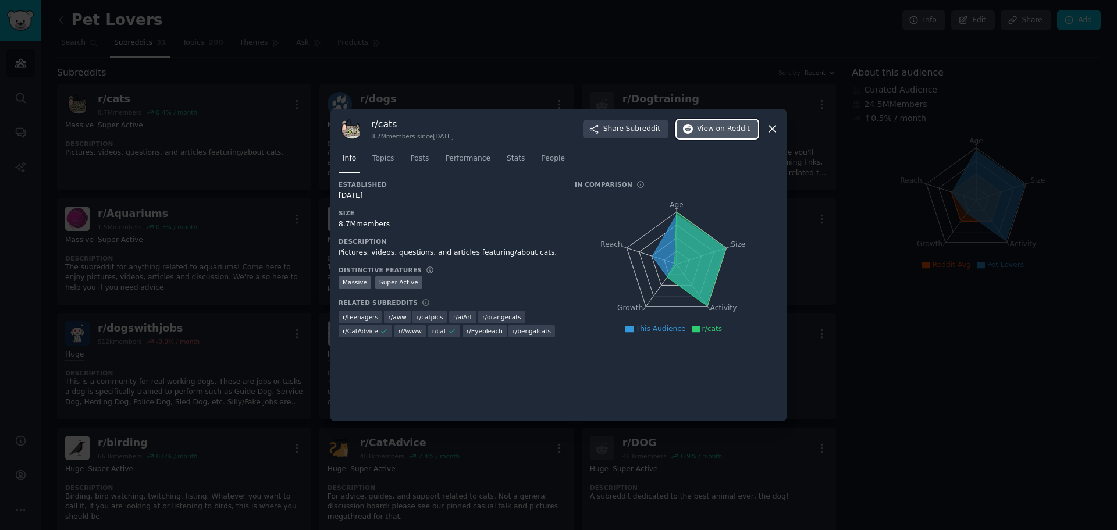
click at [722, 126] on span "on Reddit" at bounding box center [733, 129] width 34 height 10
click at [675, 253] on icon at bounding box center [688, 259] width 73 height 90
click at [652, 285] on icon "Age Size Activity Growth Reach" at bounding box center [677, 264] width 204 height 147
click at [678, 225] on icon at bounding box center [697, 259] width 59 height 94
click at [511, 161] on span "Stats" at bounding box center [516, 159] width 18 height 10
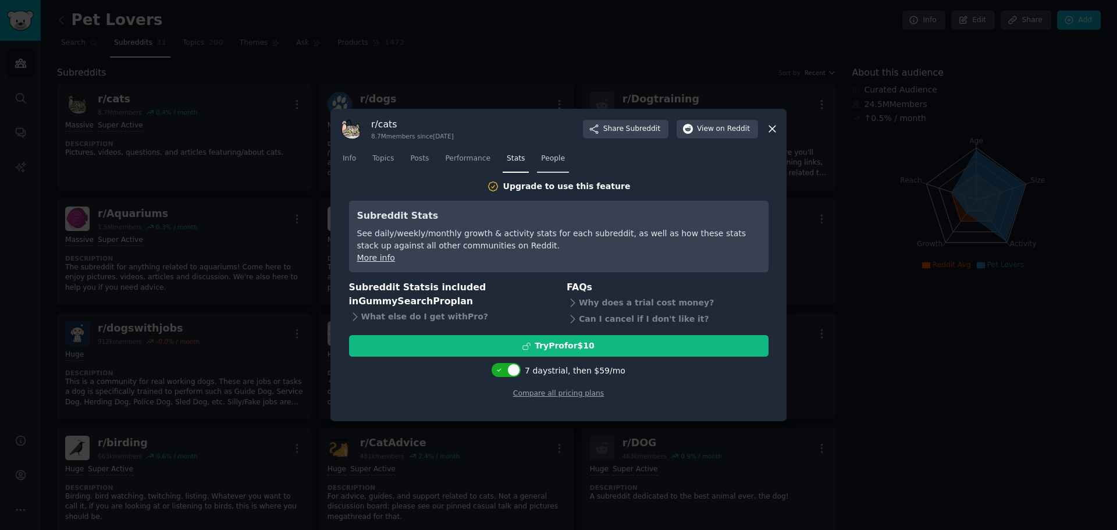
click at [554, 164] on link "People" at bounding box center [553, 162] width 32 height 24
click at [503, 372] on icon at bounding box center [499, 370] width 6 height 6
checkbox input "false"
click at [507, 161] on span "Stats" at bounding box center [516, 159] width 18 height 10
click at [463, 159] on span "Performance" at bounding box center [467, 159] width 45 height 10
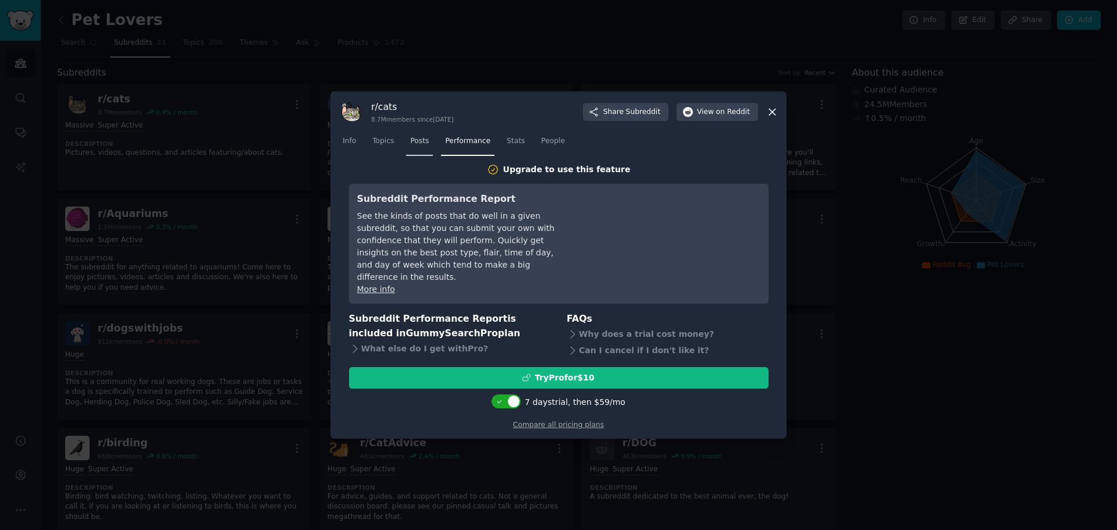
click at [411, 155] on link "Posts" at bounding box center [419, 144] width 27 height 24
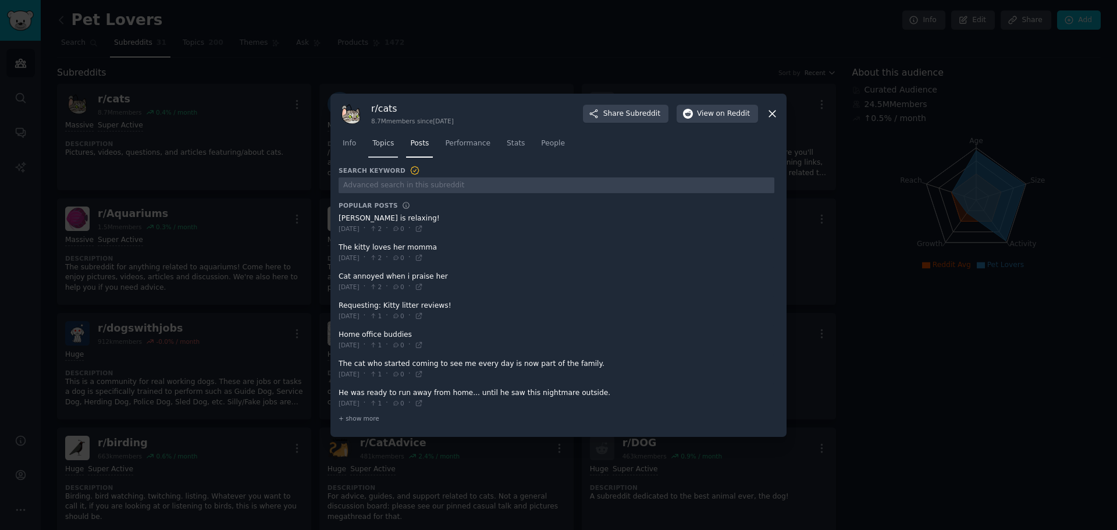
click at [382, 147] on span "Topics" at bounding box center [383, 144] width 22 height 10
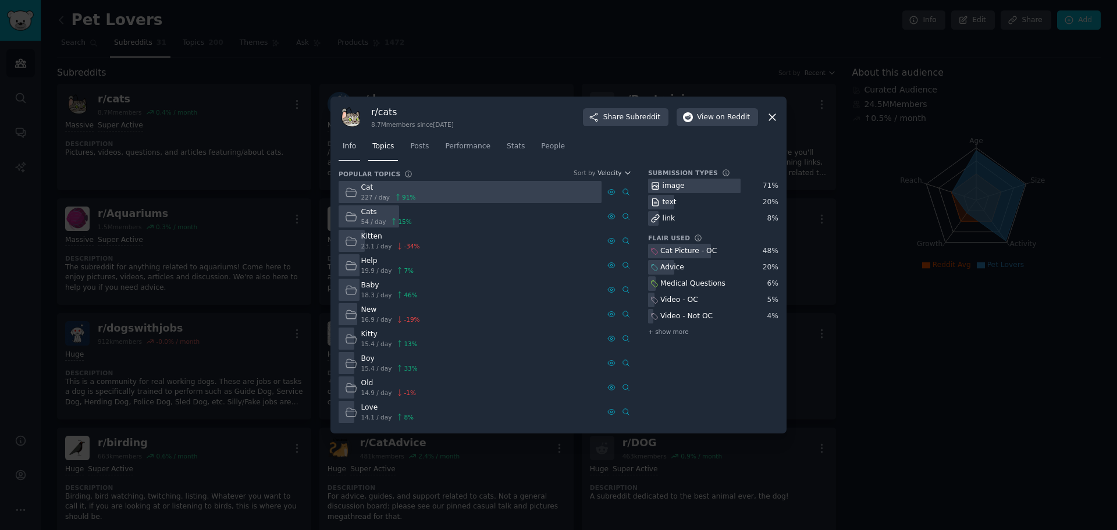
click at [352, 155] on link "Info" at bounding box center [350, 149] width 22 height 24
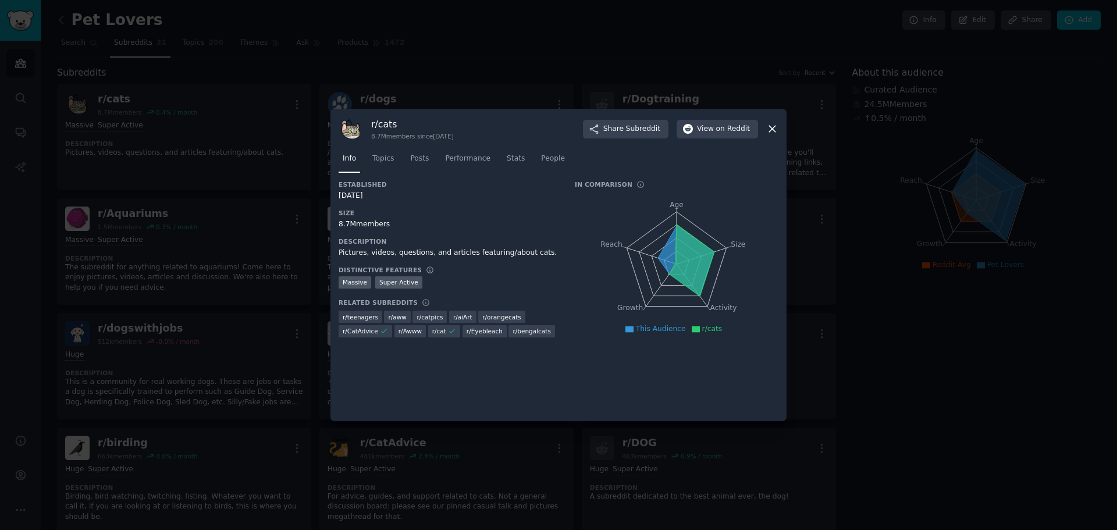
click at [773, 132] on icon at bounding box center [773, 129] width 12 height 12
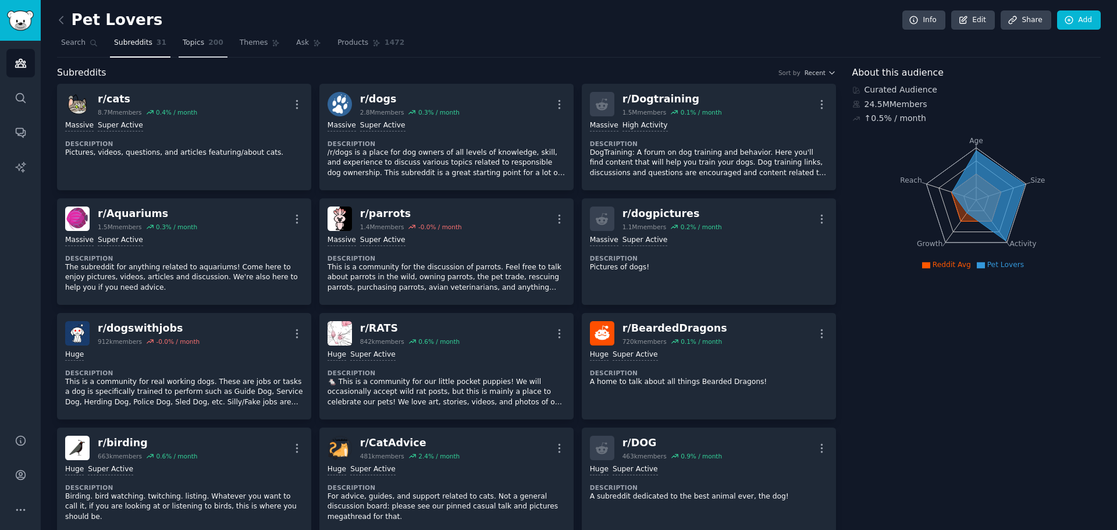
click at [190, 46] on span "Topics" at bounding box center [194, 43] width 22 height 10
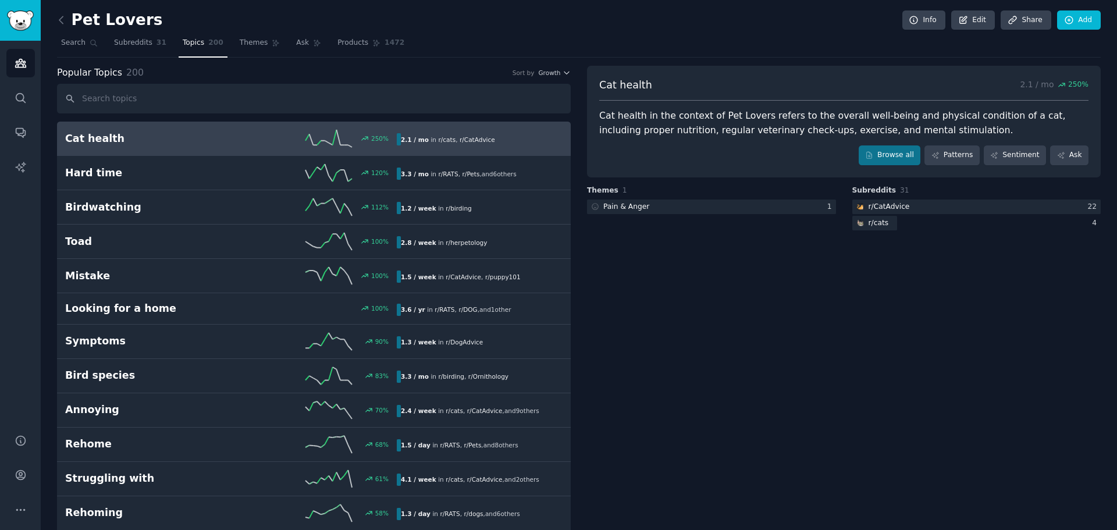
drag, startPoint x: 1081, startPoint y: 0, endPoint x: 691, endPoint y: 336, distance: 515.1
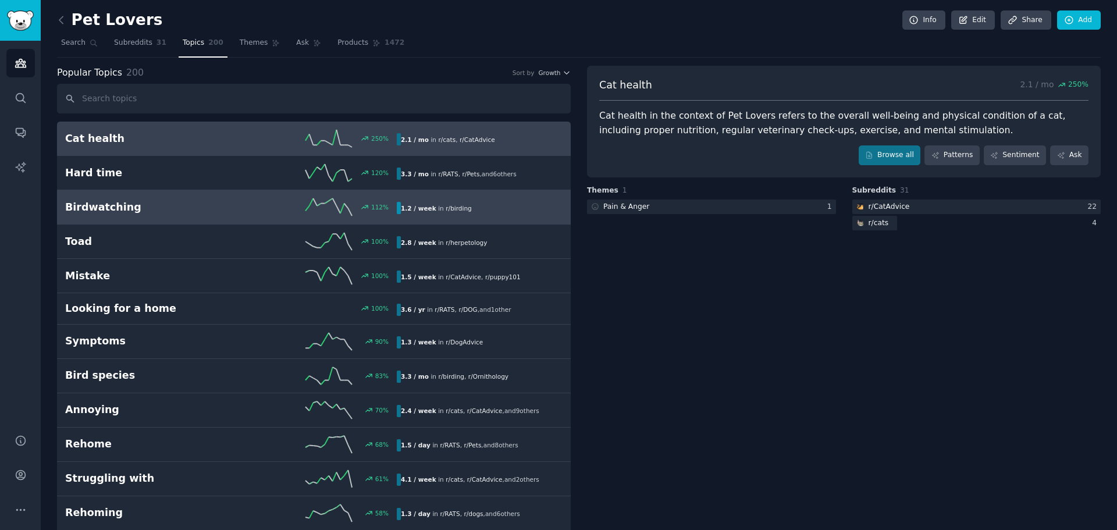
click at [414, 220] on link "Birdwatching 112 % 1.2 / week in r/ birding" at bounding box center [314, 207] width 514 height 34
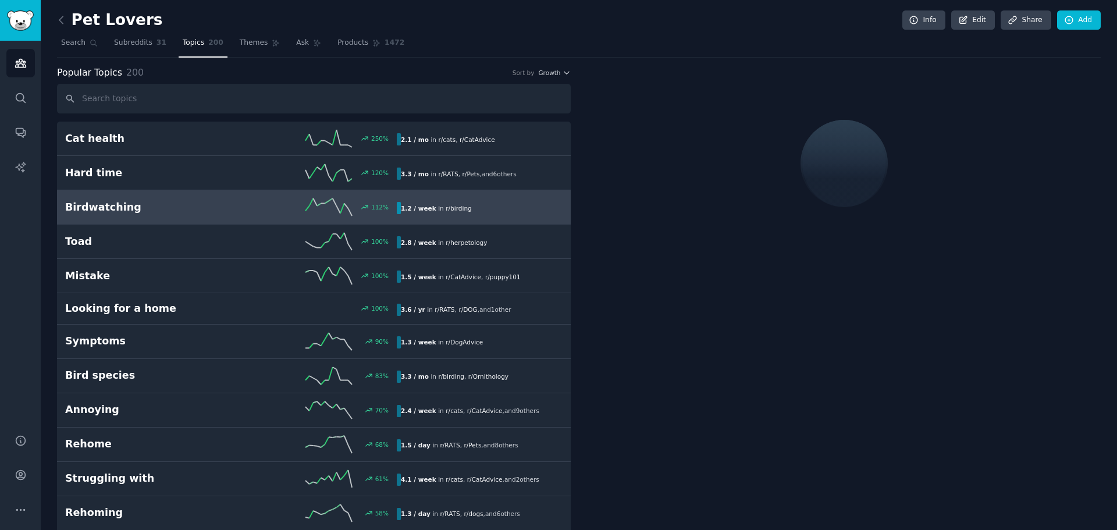
click at [398, 211] on div "1.2 / week in r/ birding" at bounding box center [436, 208] width 79 height 12
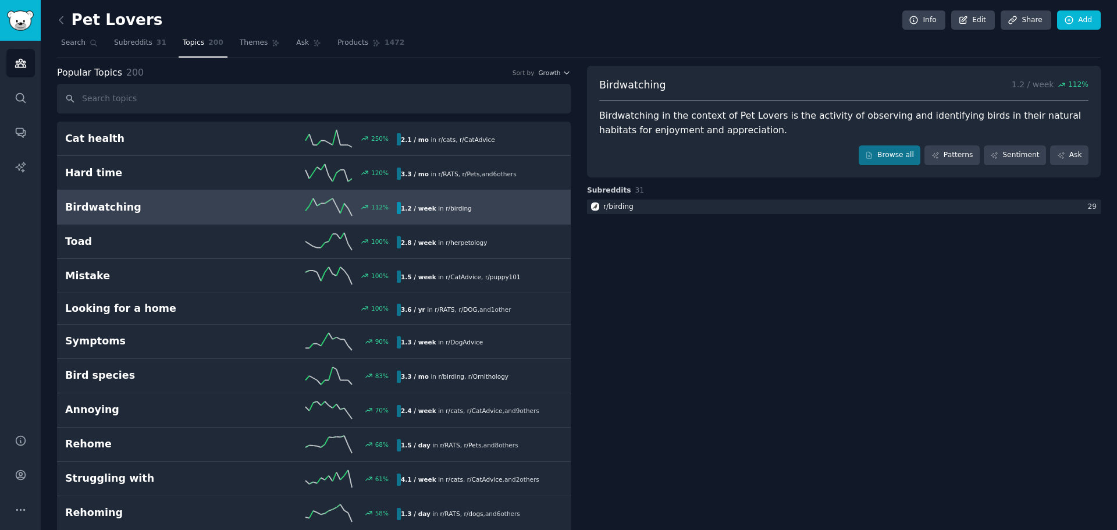
click at [252, 201] on div "112 %" at bounding box center [314, 206] width 166 height 17
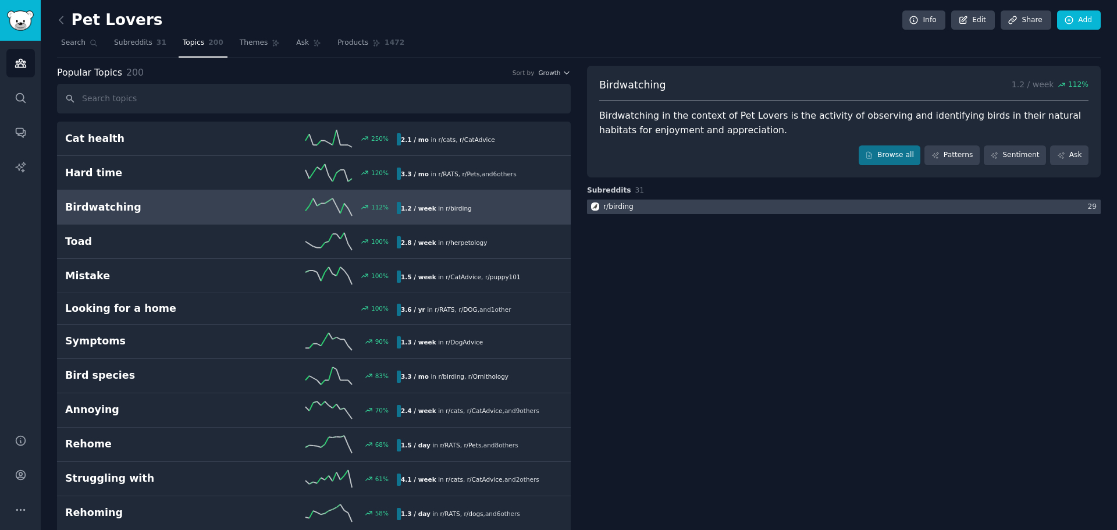
click at [623, 208] on div "r/ birding" at bounding box center [619, 207] width 30 height 10
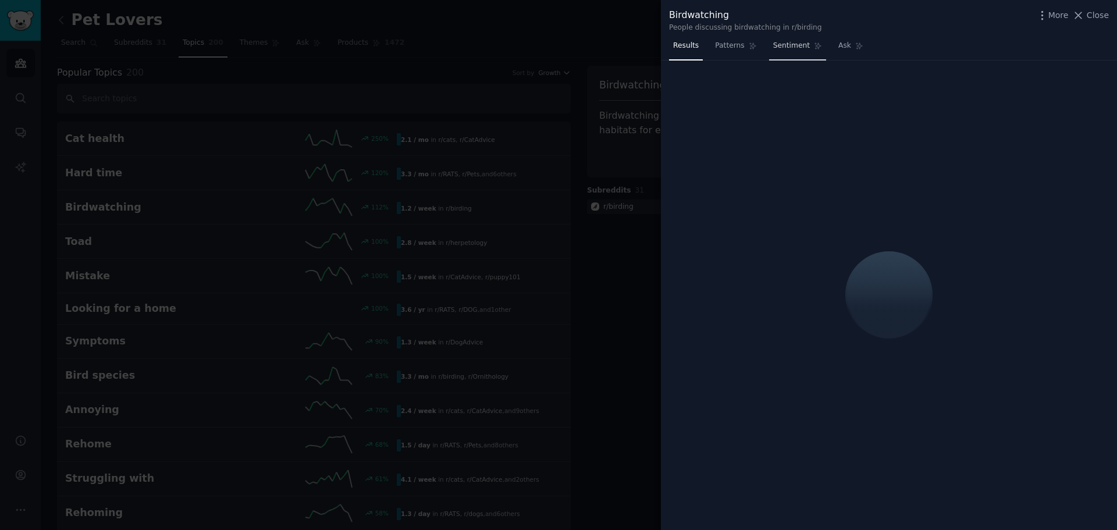
click at [792, 37] on link "Sentiment" at bounding box center [797, 49] width 57 height 24
